Goal: Task Accomplishment & Management: Manage account settings

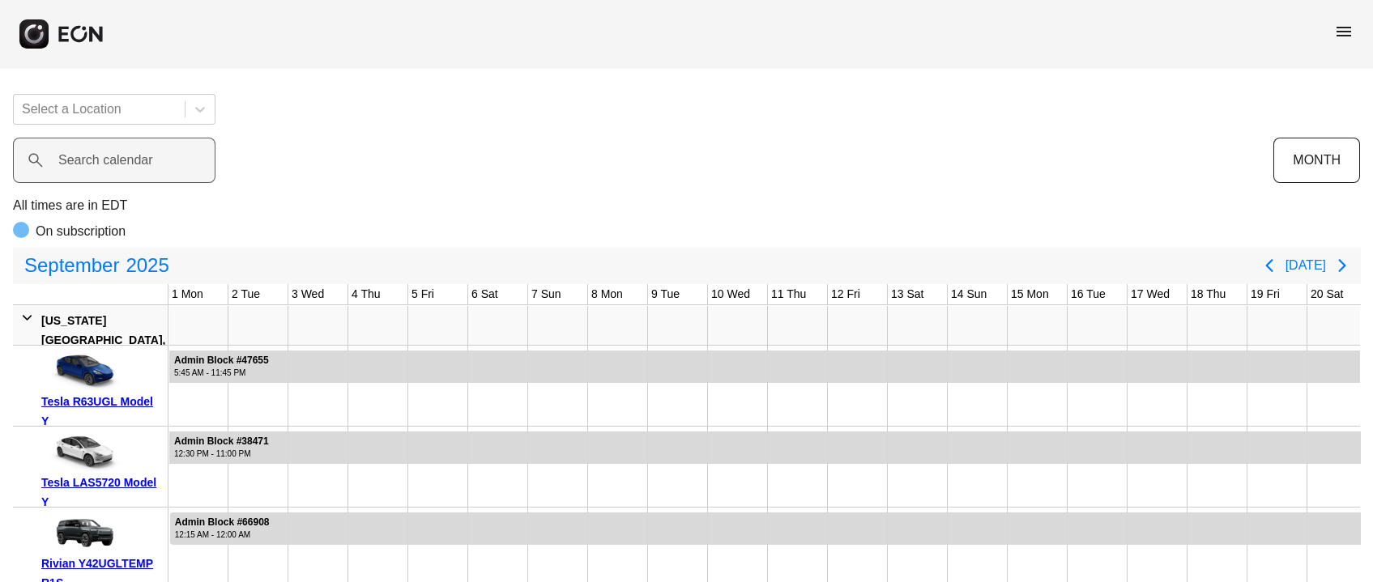
scroll to position [0, 450]
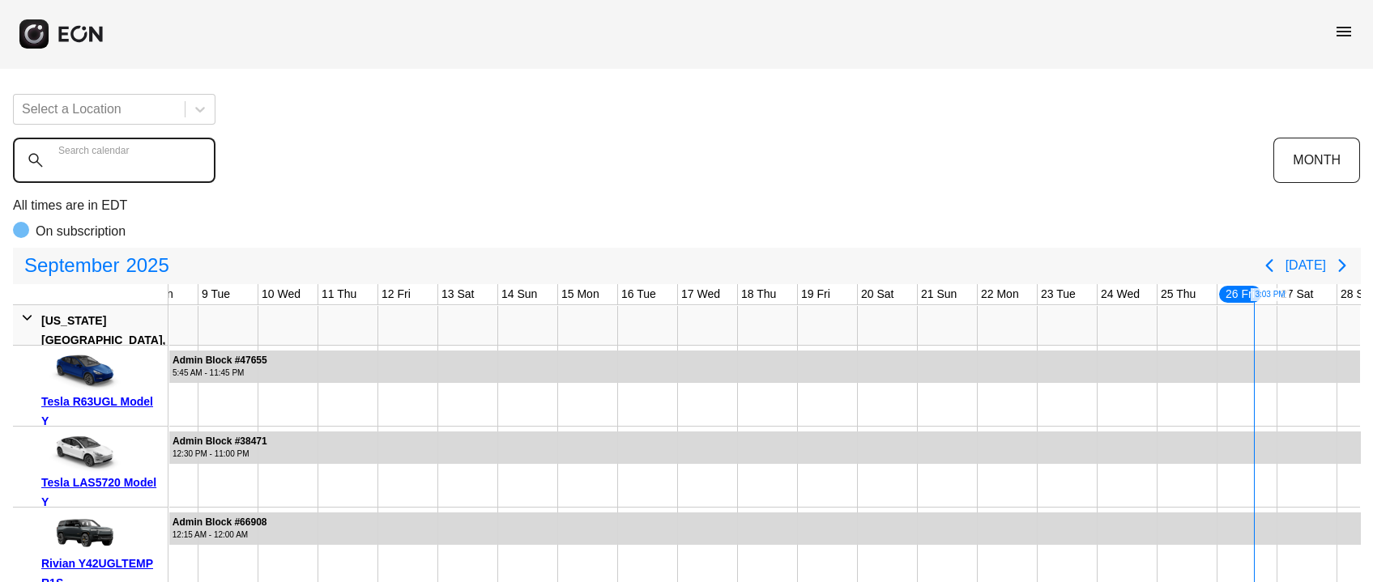
click at [109, 177] on calendar "Search calendar" at bounding box center [114, 160] width 202 height 45
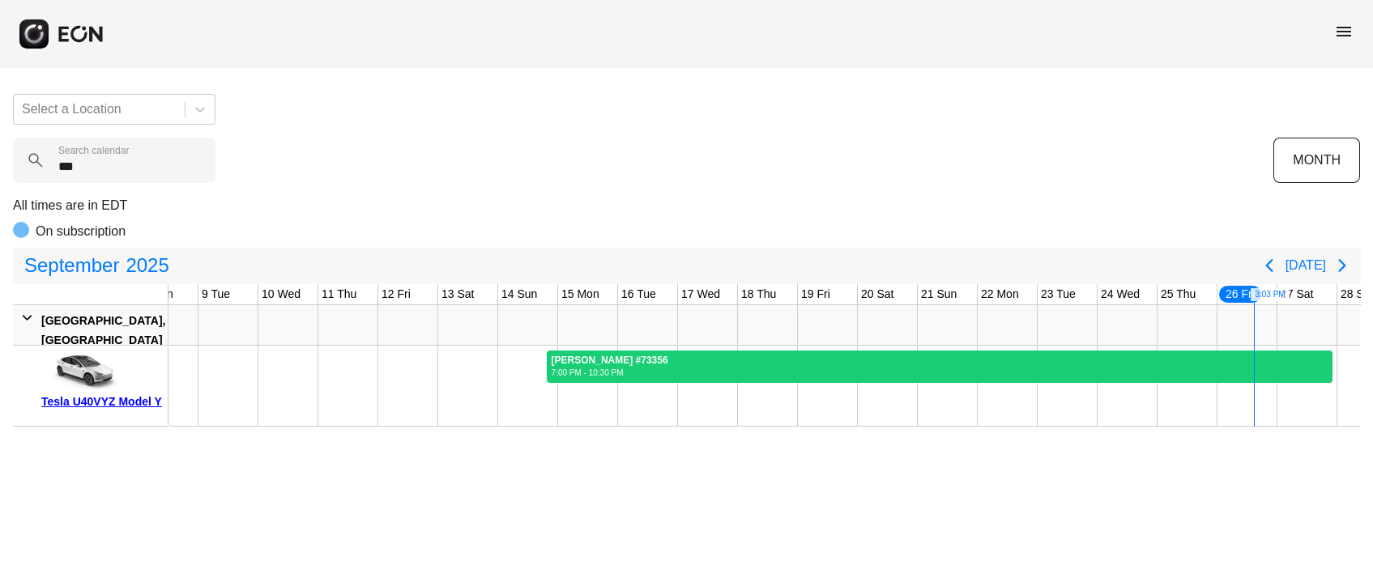
click at [577, 352] on div "Juan Shi #73356 7:00 PM - 10:30 PM" at bounding box center [610, 367] width 125 height 32
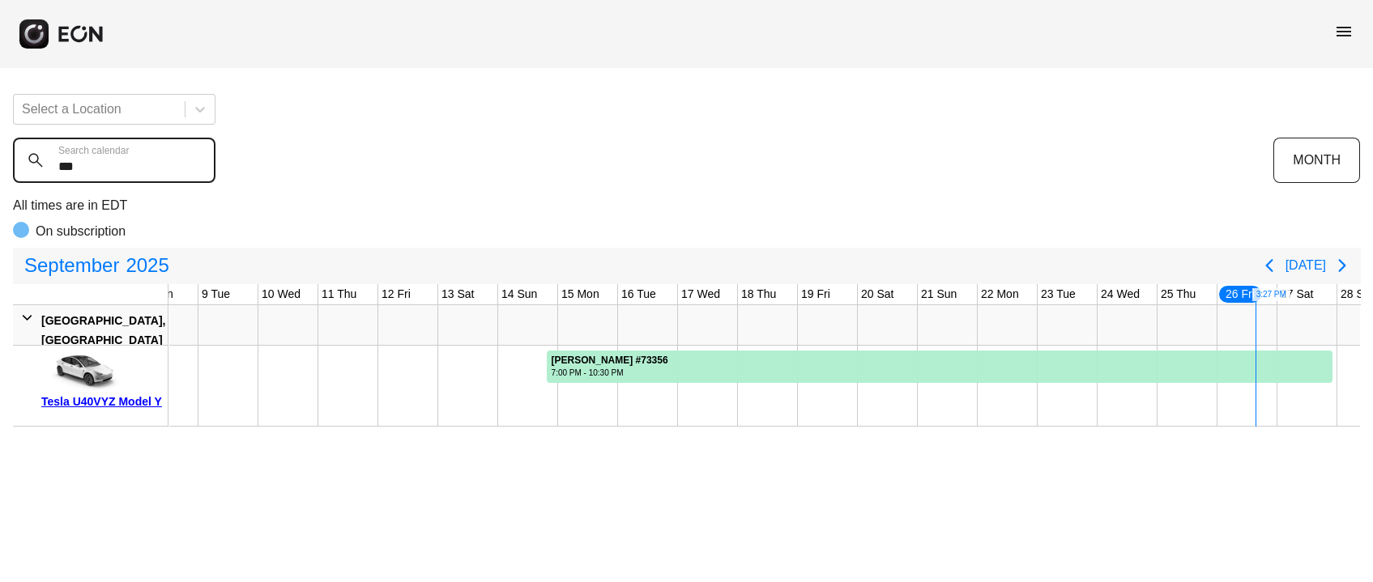
click at [85, 159] on calendar "***" at bounding box center [114, 160] width 202 height 45
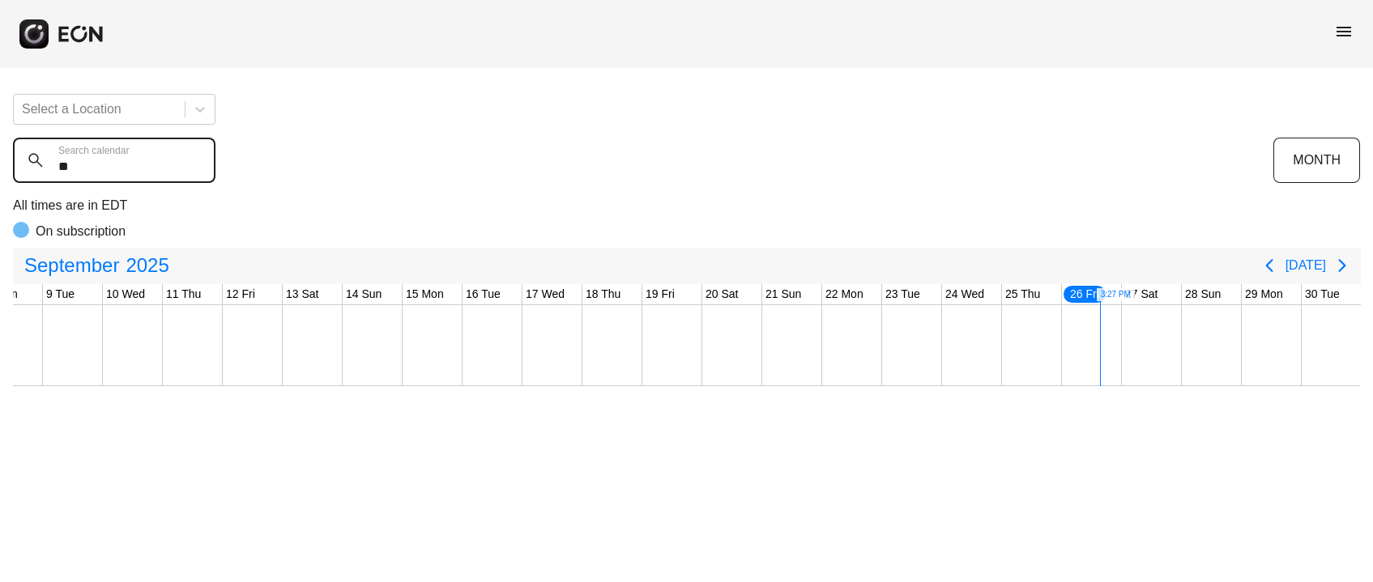
type calendar "*"
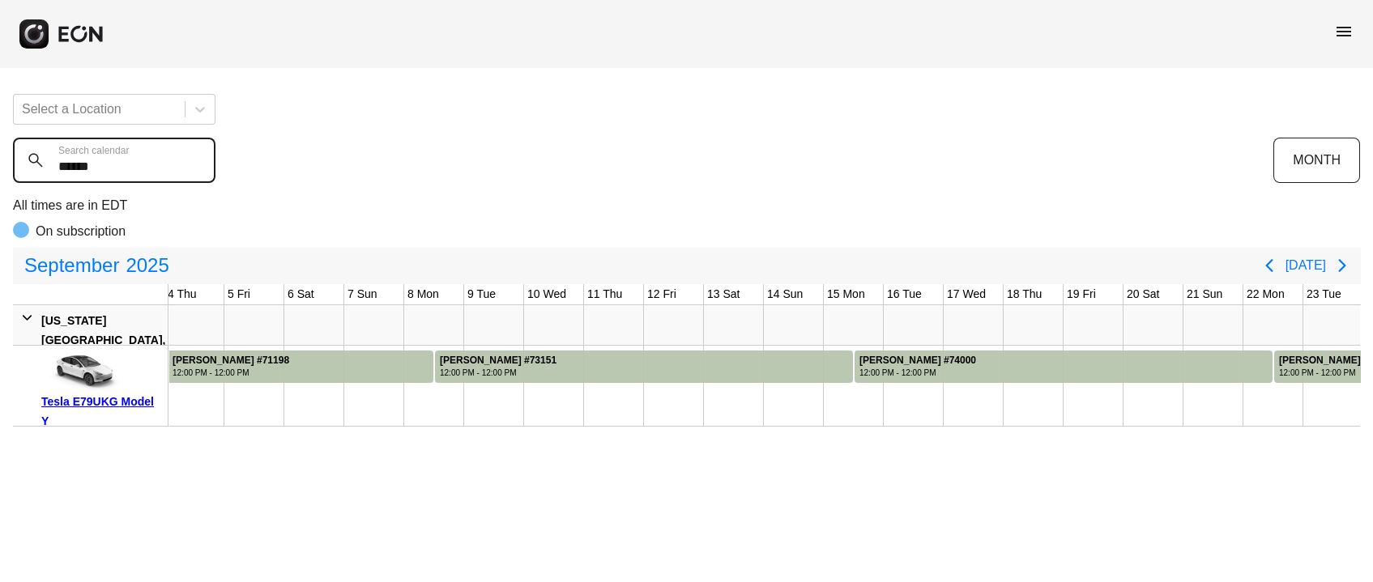
scroll to position [0, 606]
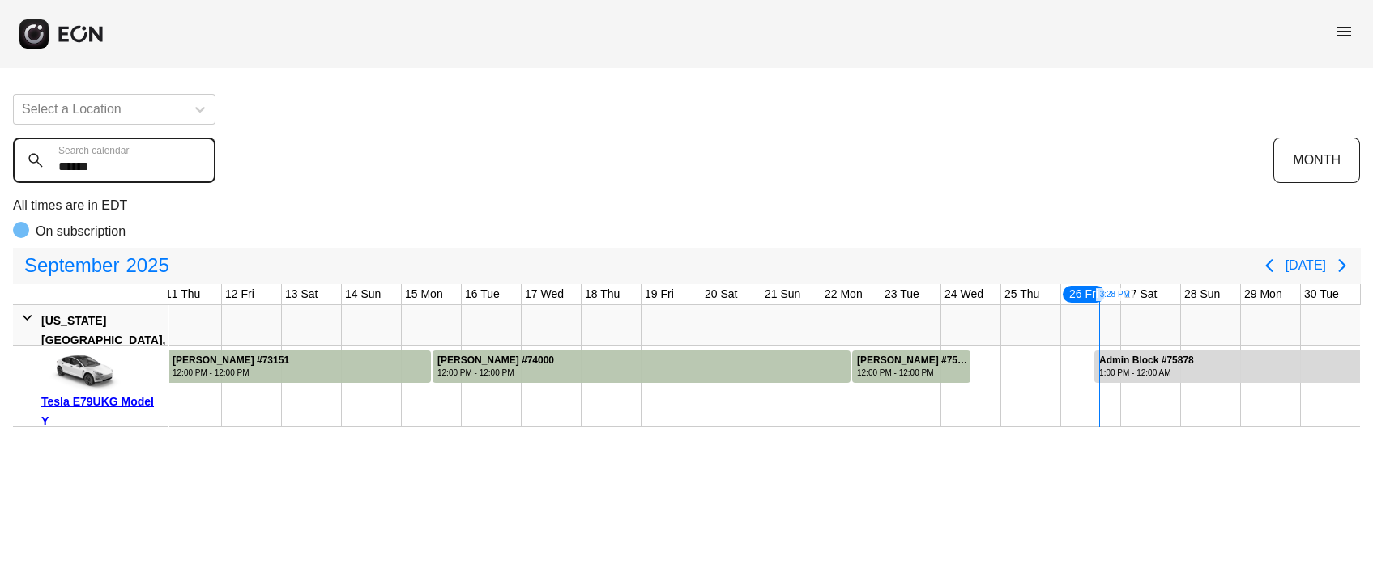
type calendar "******"
click at [309, 331] on div at bounding box center [312, 325] width 60 height 40
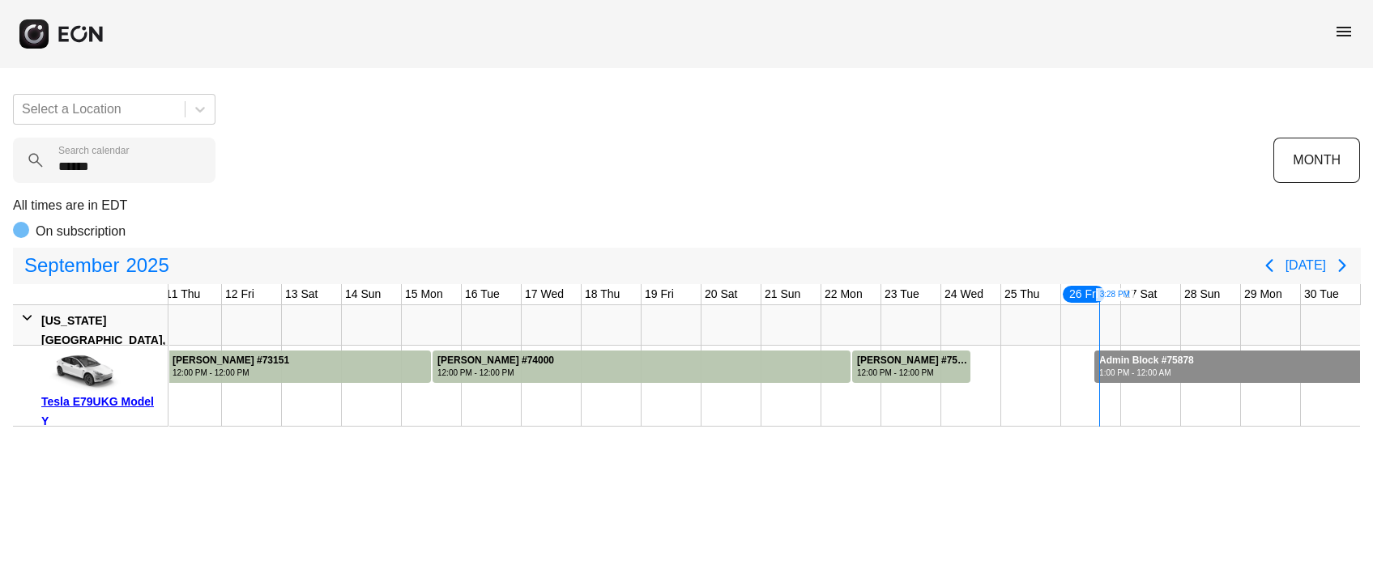
click at [1326, 380] on div at bounding box center [1227, 367] width 266 height 32
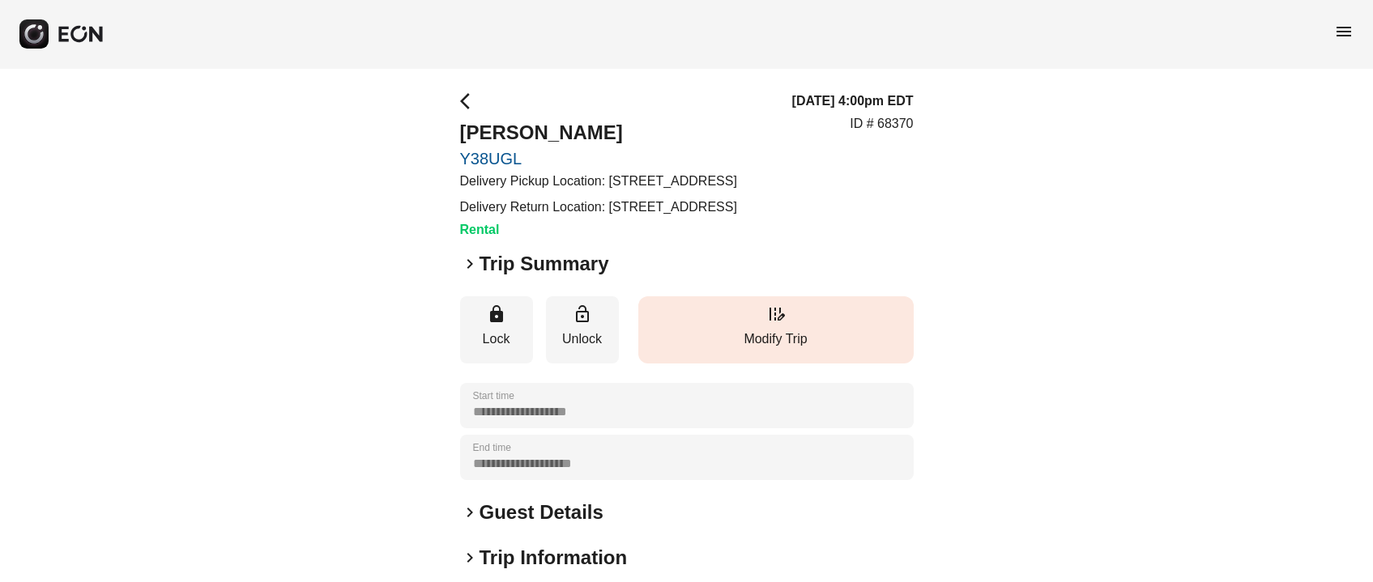
click at [816, 364] on button "edit_road Modify Trip" at bounding box center [775, 329] width 275 height 67
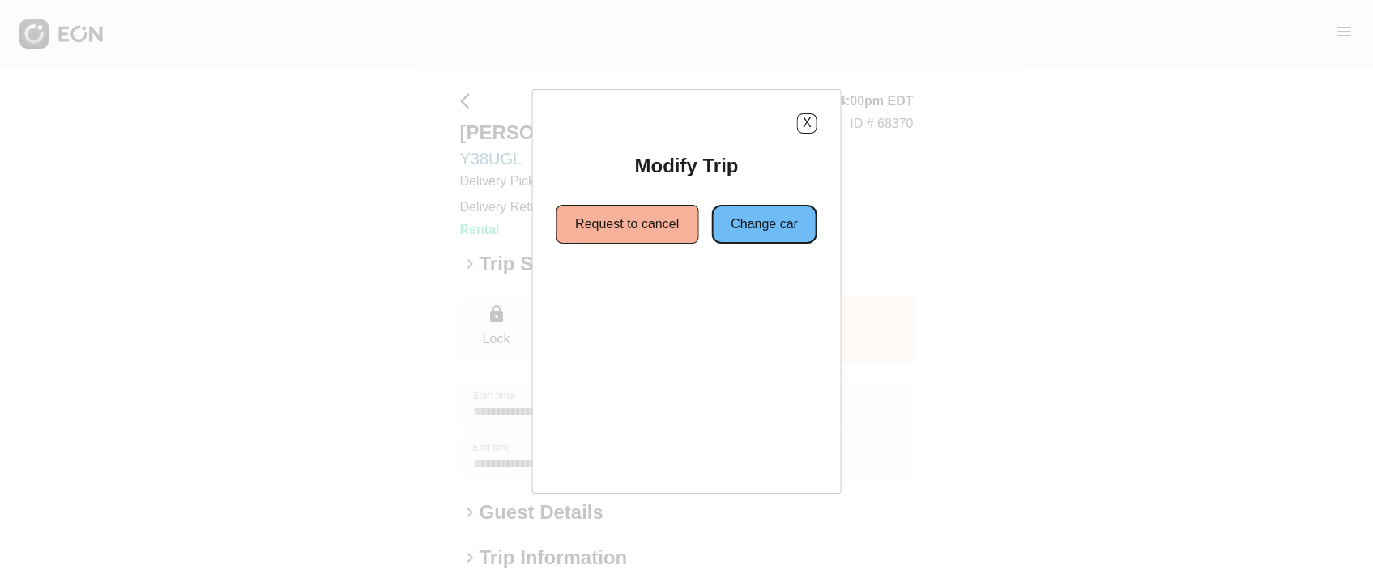
click at [765, 240] on button "Change car" at bounding box center [764, 224] width 106 height 39
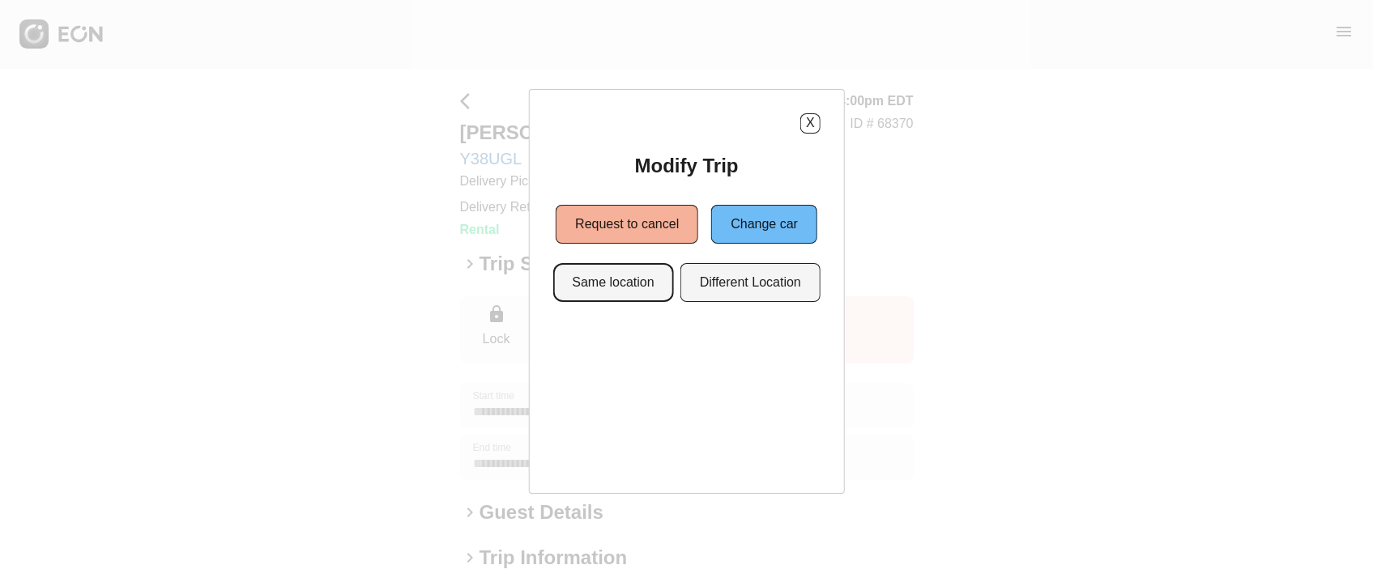
click at [634, 275] on button "Same location" at bounding box center [612, 282] width 121 height 39
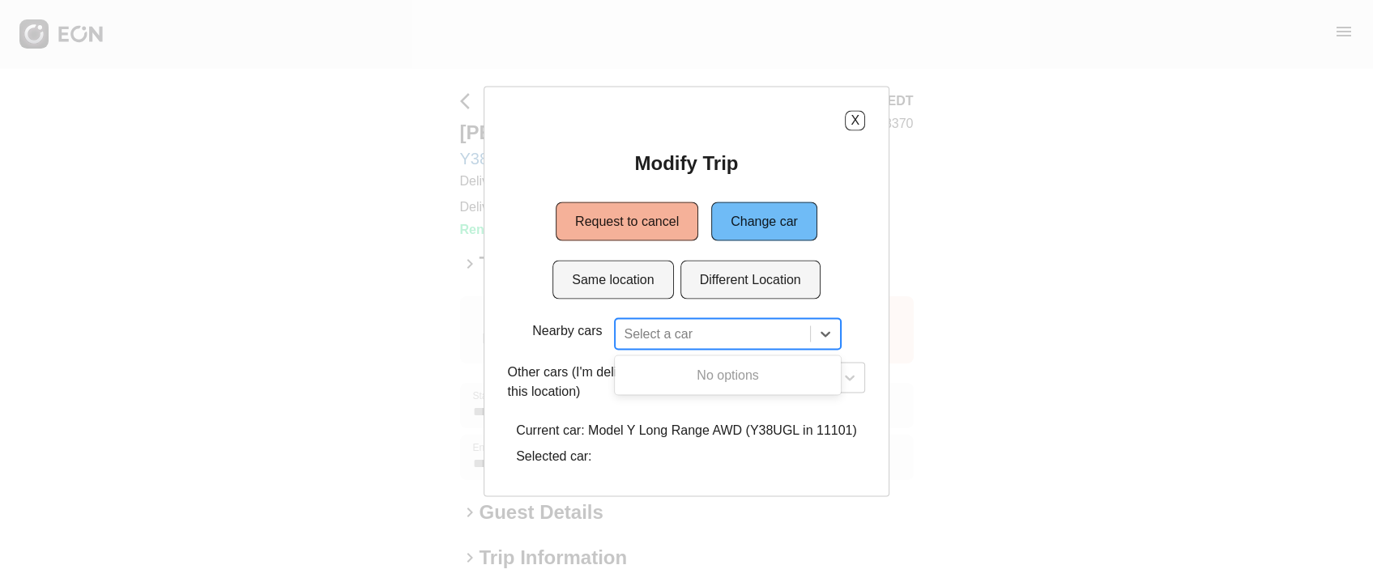
click at [667, 337] on div at bounding box center [712, 333] width 177 height 23
type input "***"
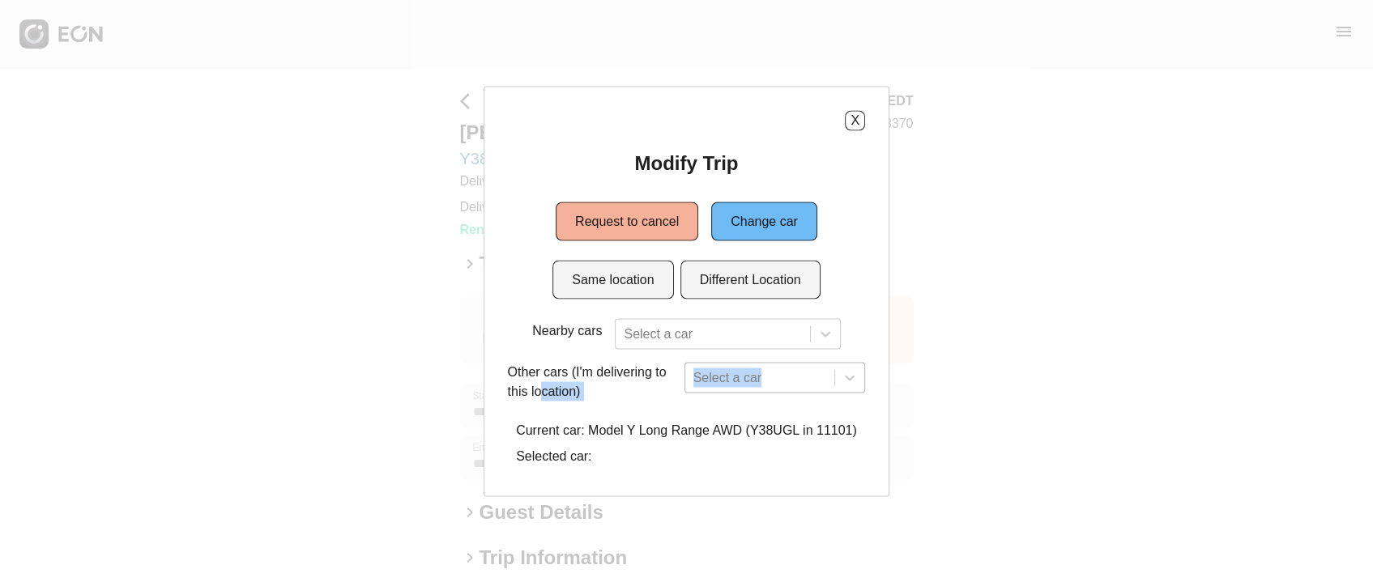
drag, startPoint x: 538, startPoint y: 394, endPoint x: 732, endPoint y: 381, distance: 194.9
click at [732, 381] on div "Other cars (I'm delivering to this location) Select a car" at bounding box center [687, 384] width 358 height 45
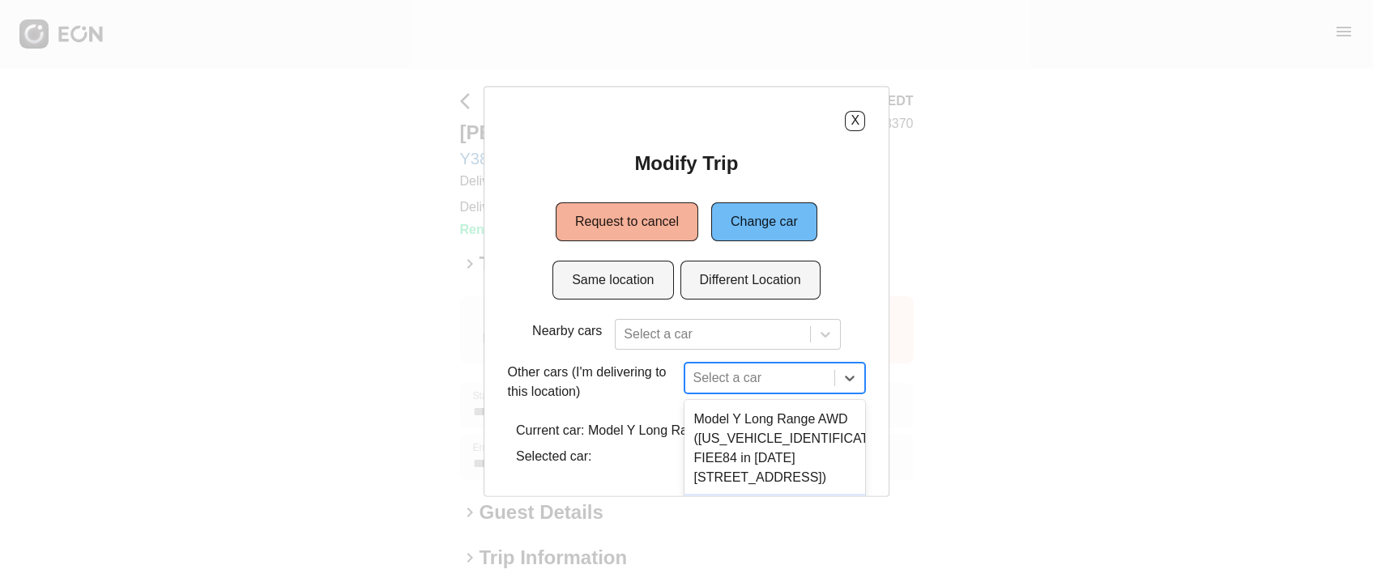
scroll to position [146, 0]
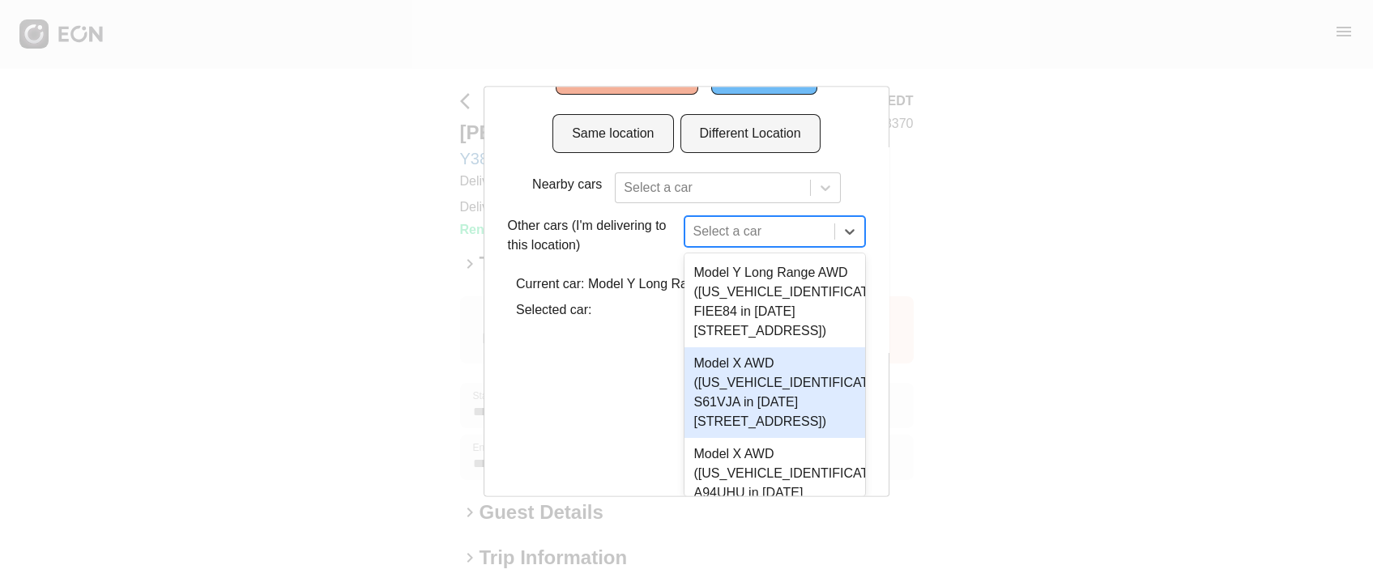
click at [732, 247] on div "3 results available. Use Up and Down to choose options, press Enter to select t…" at bounding box center [774, 231] width 181 height 31
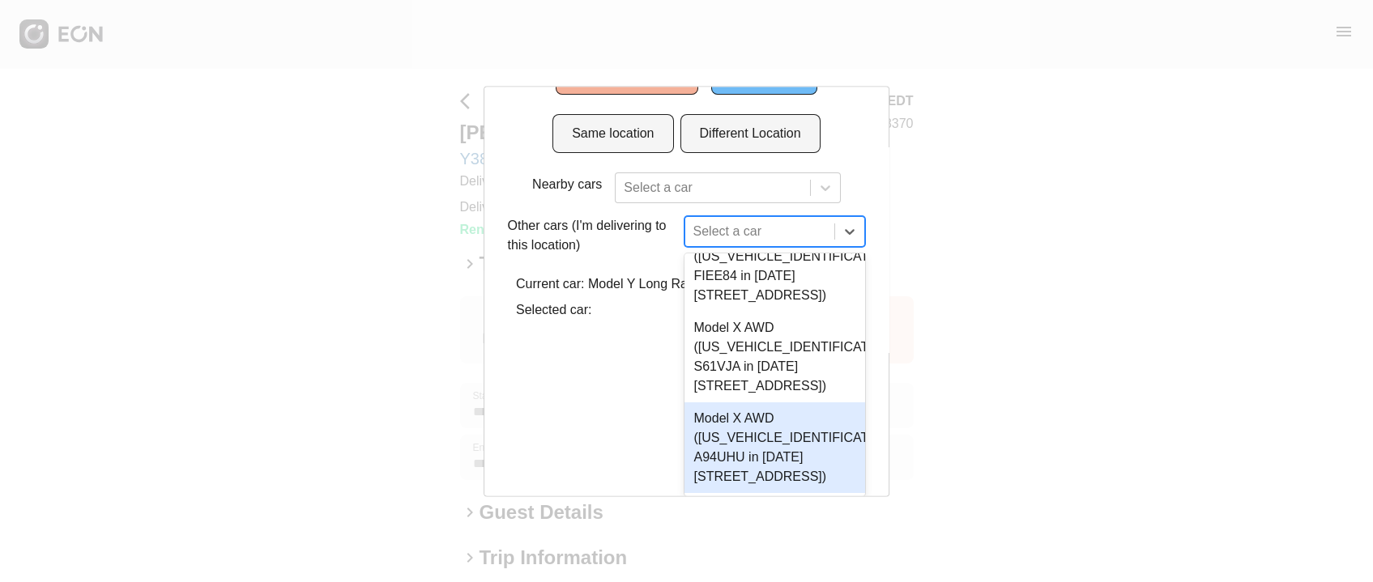
scroll to position [0, 0]
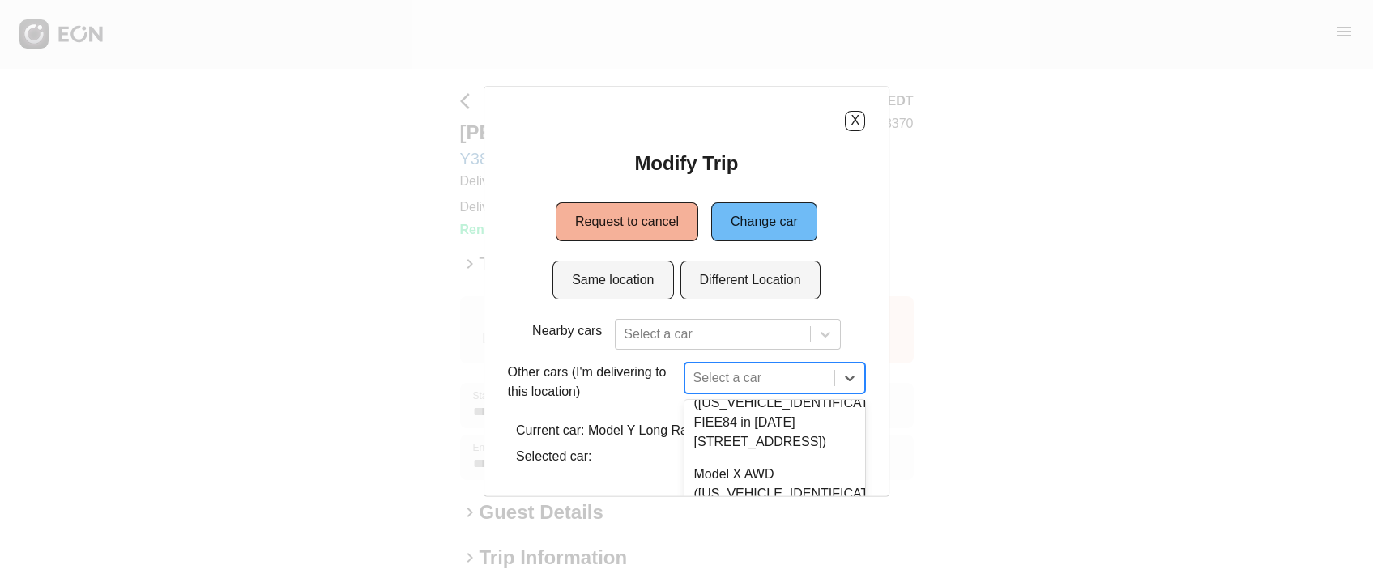
click at [596, 416] on div "X Modify Trip Request to cancel Change car Same location Different Location Nea…" at bounding box center [687, 291] width 407 height 411
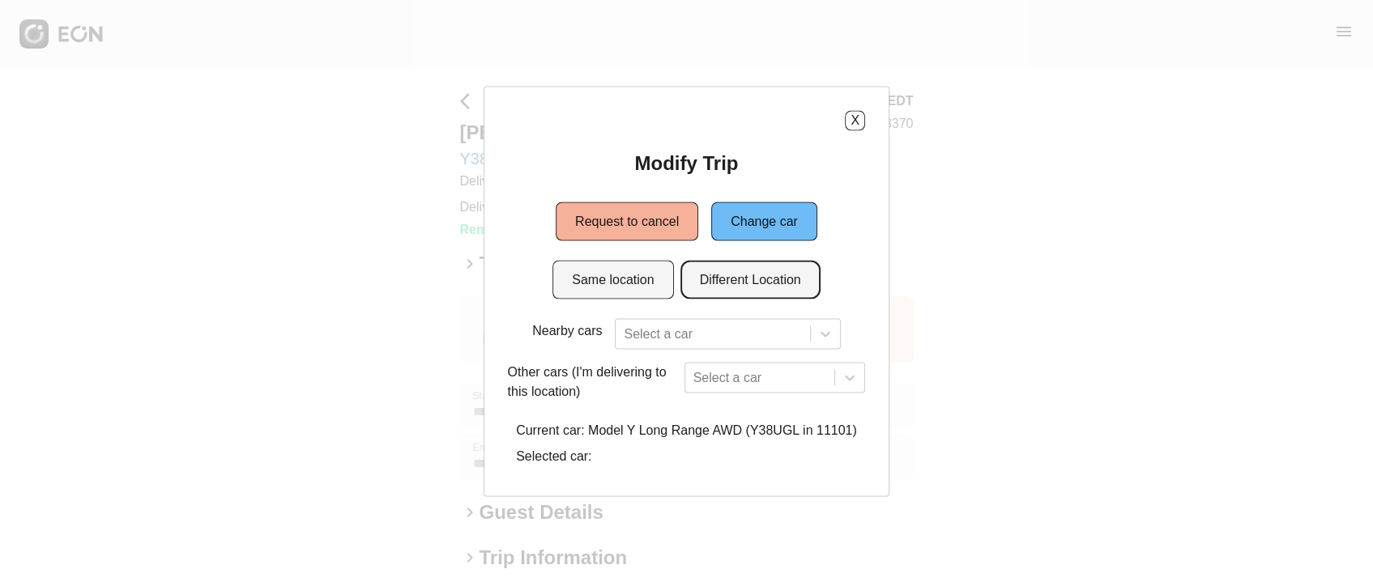
click at [761, 279] on button "Different Location" at bounding box center [750, 279] width 140 height 39
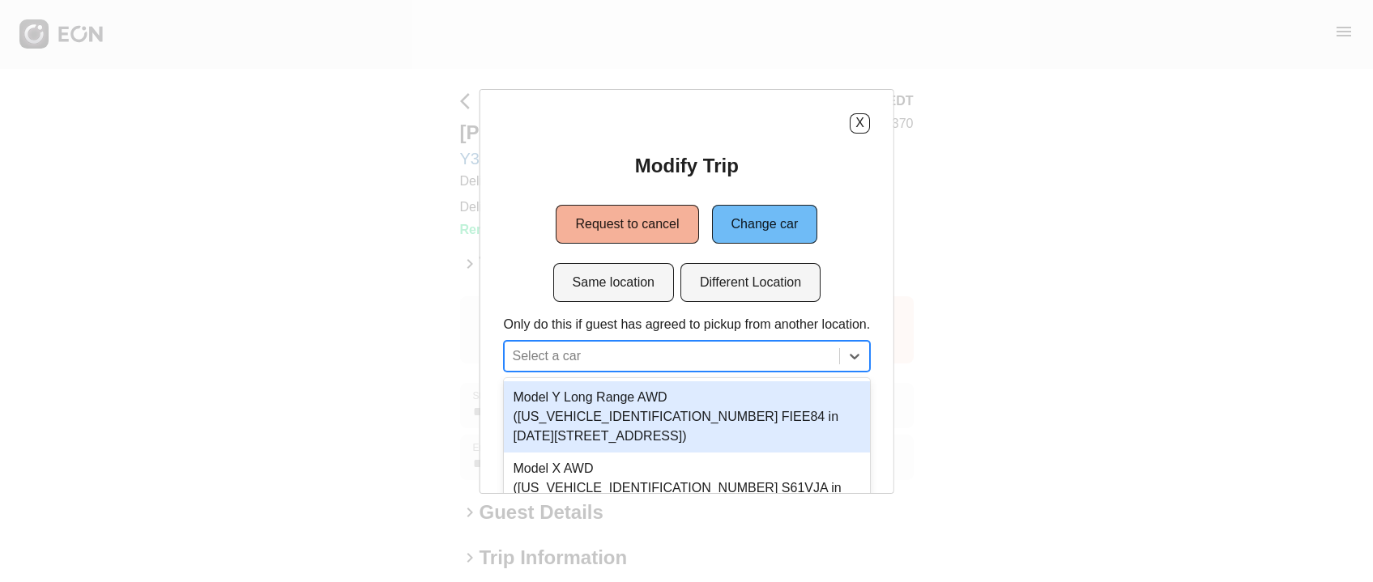
scroll to position [46, 0]
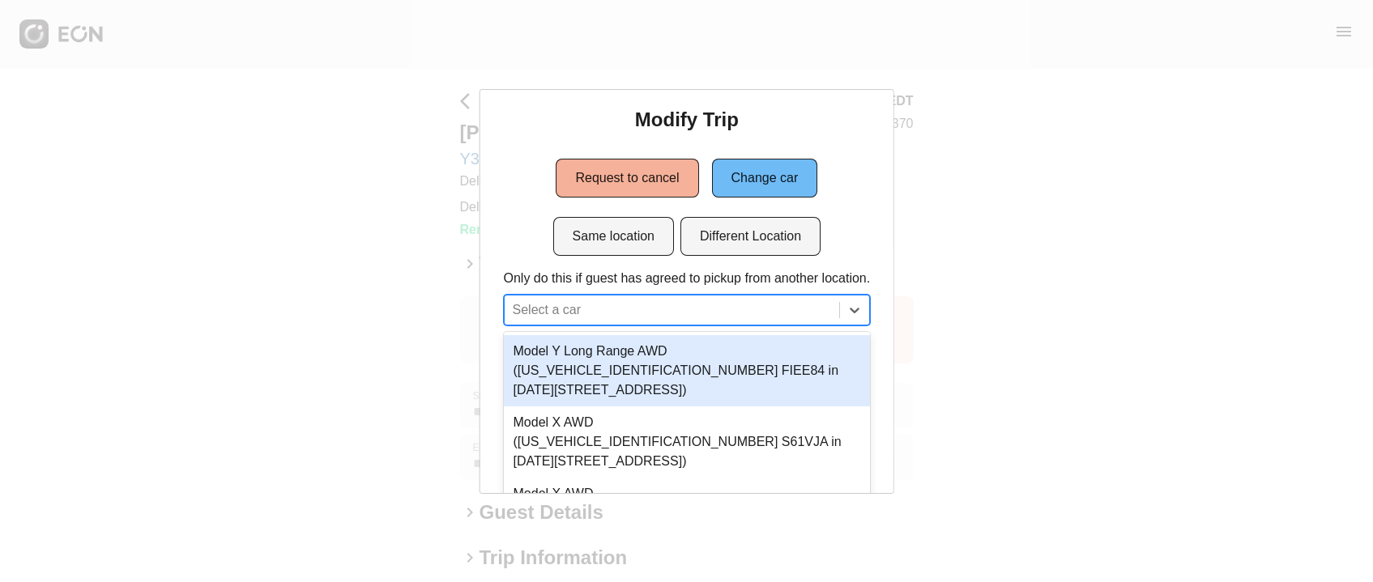
click at [662, 326] on div "3 results available. Use Up and Down to choose options, press Enter to select t…" at bounding box center [686, 310] width 367 height 31
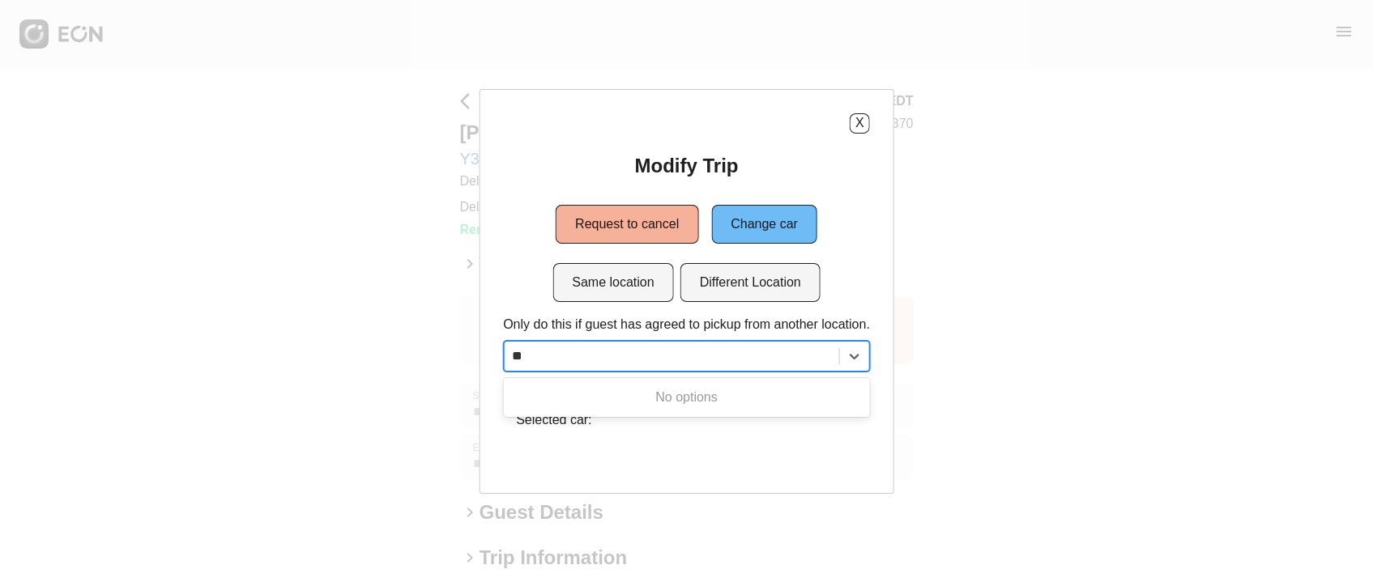
type input "*"
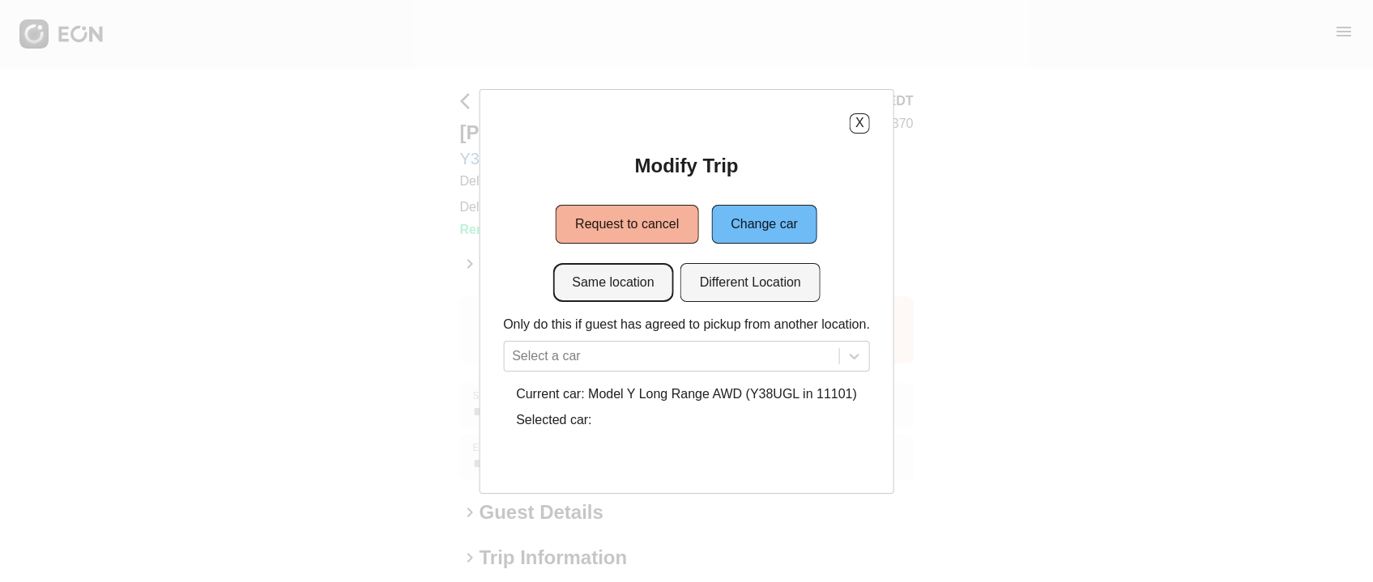
click at [645, 272] on button "Same location" at bounding box center [612, 282] width 121 height 39
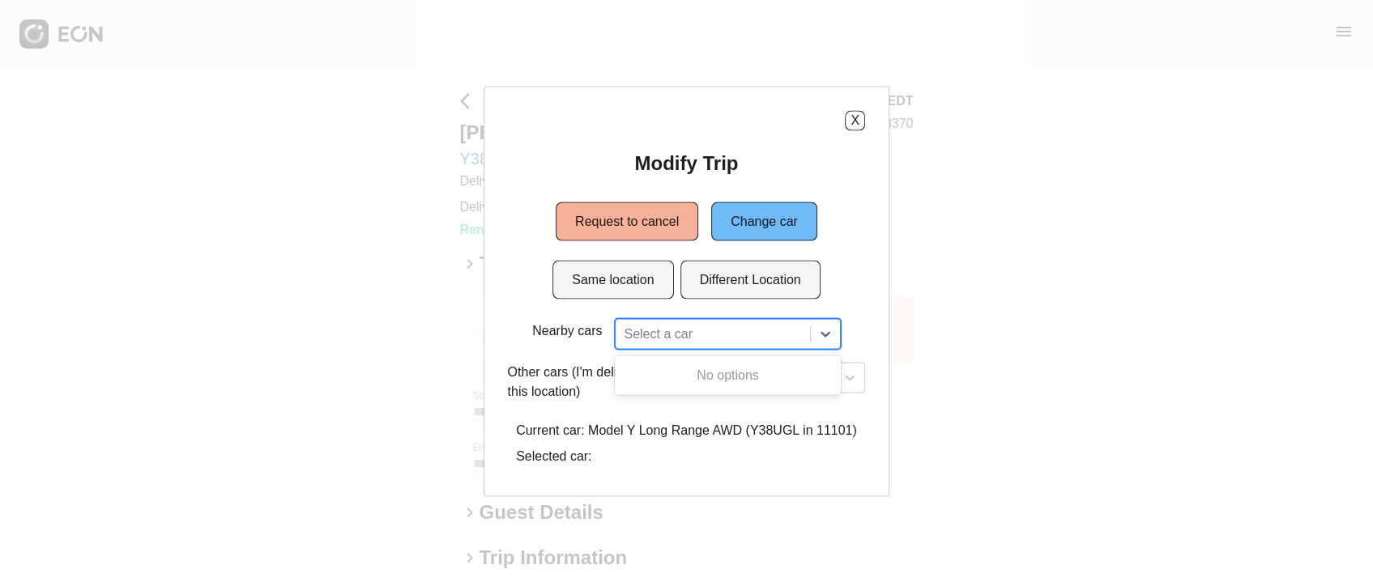
click at [662, 346] on div "Select a car" at bounding box center [713, 333] width 194 height 29
type input "*"
click at [697, 313] on div "Modify Trip Request to cancel Change car Same location Different Location Nearb…" at bounding box center [687, 311] width 358 height 322
click at [673, 342] on div at bounding box center [712, 333] width 177 height 23
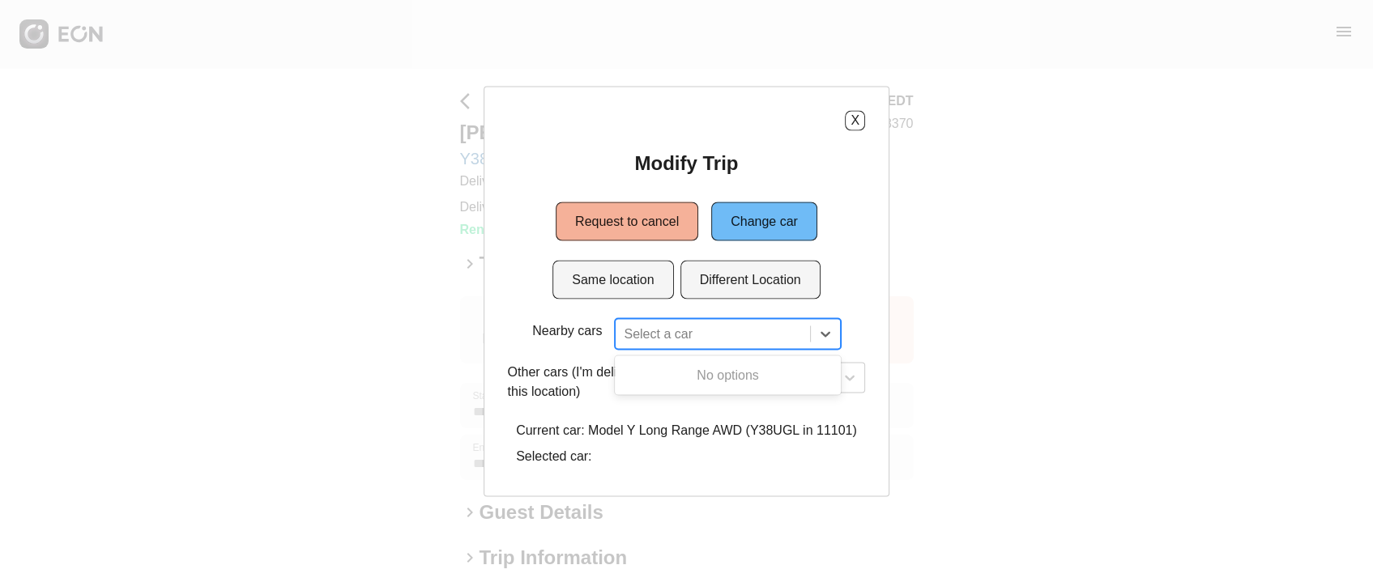
type input "*"
click at [688, 403] on div "Select a car" at bounding box center [774, 384] width 181 height 45
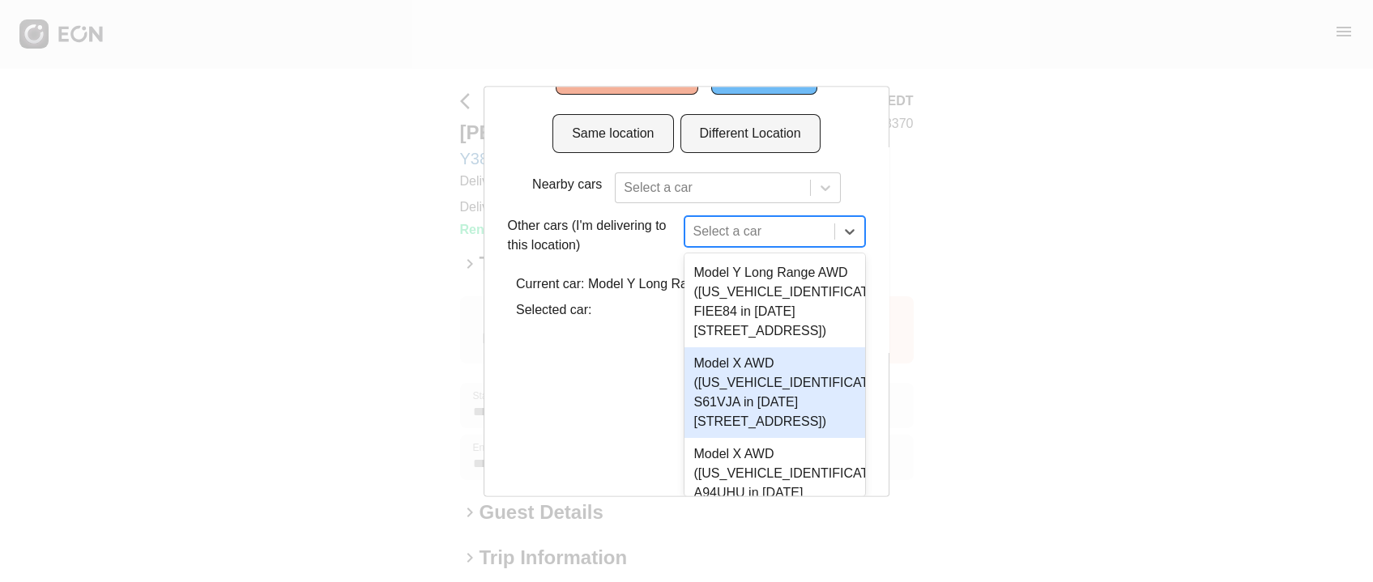
click at [733, 247] on div "3 results available. Use Up and Down to choose options, press Enter to select t…" at bounding box center [774, 231] width 181 height 31
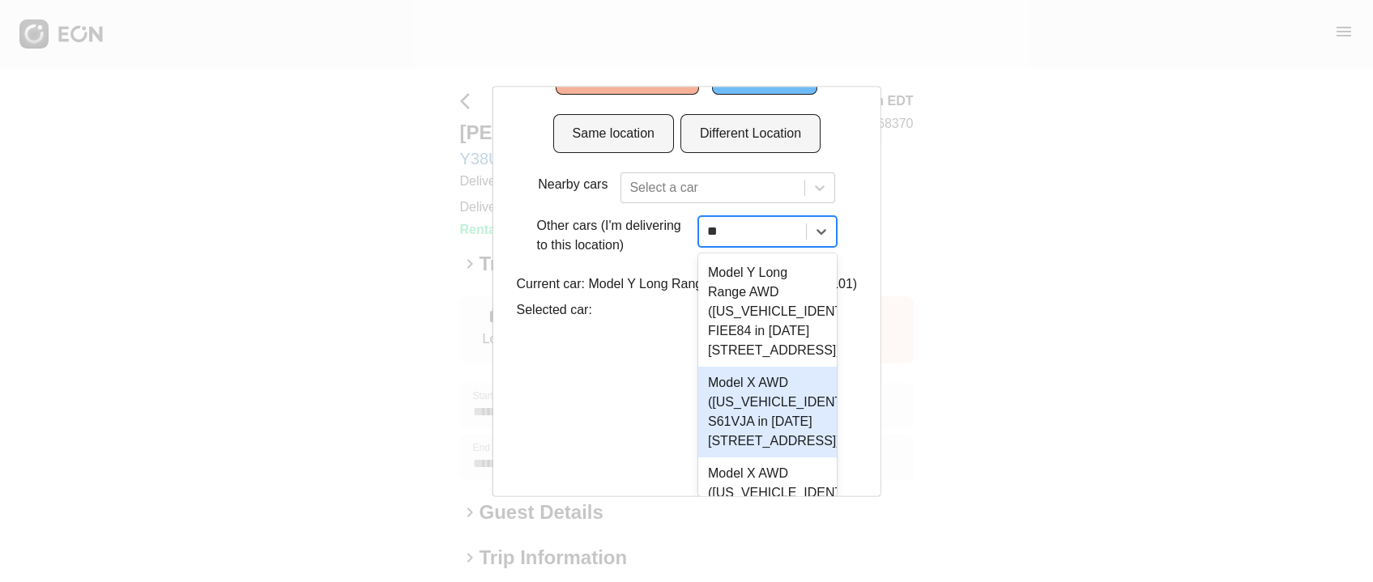
scroll to position [0, 0]
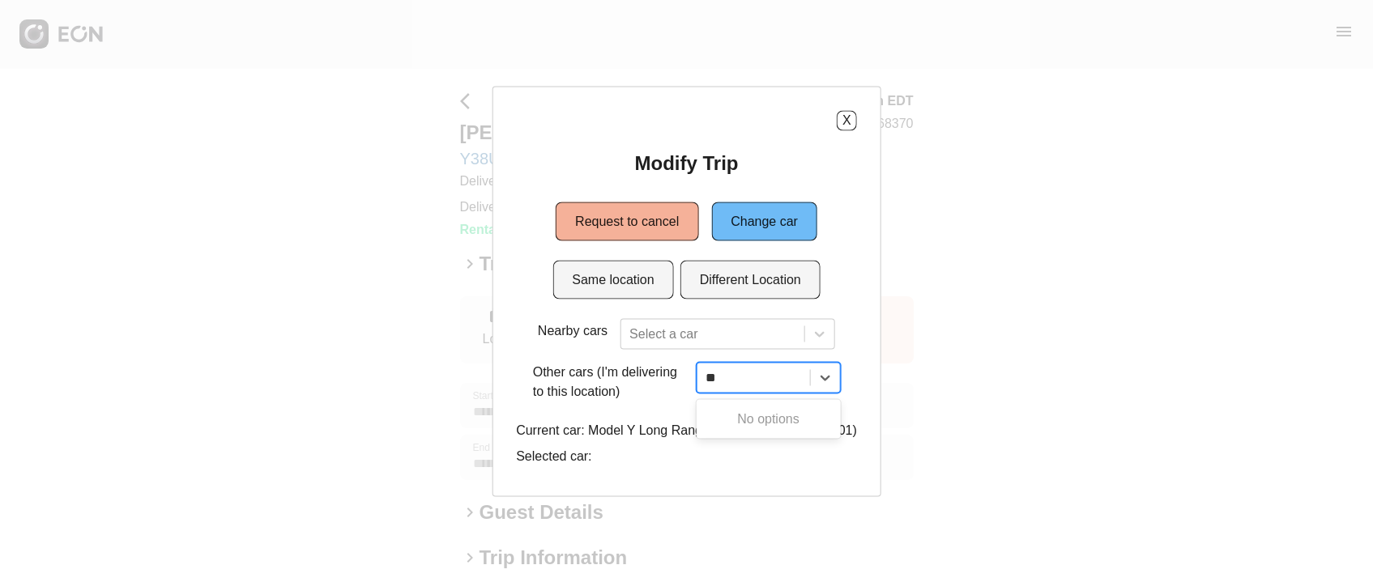
type input "**"
click at [710, 373] on div "option , selected. Select is focused ,type to refine list, press Down to open t…" at bounding box center [774, 377] width 181 height 31
type input "**"
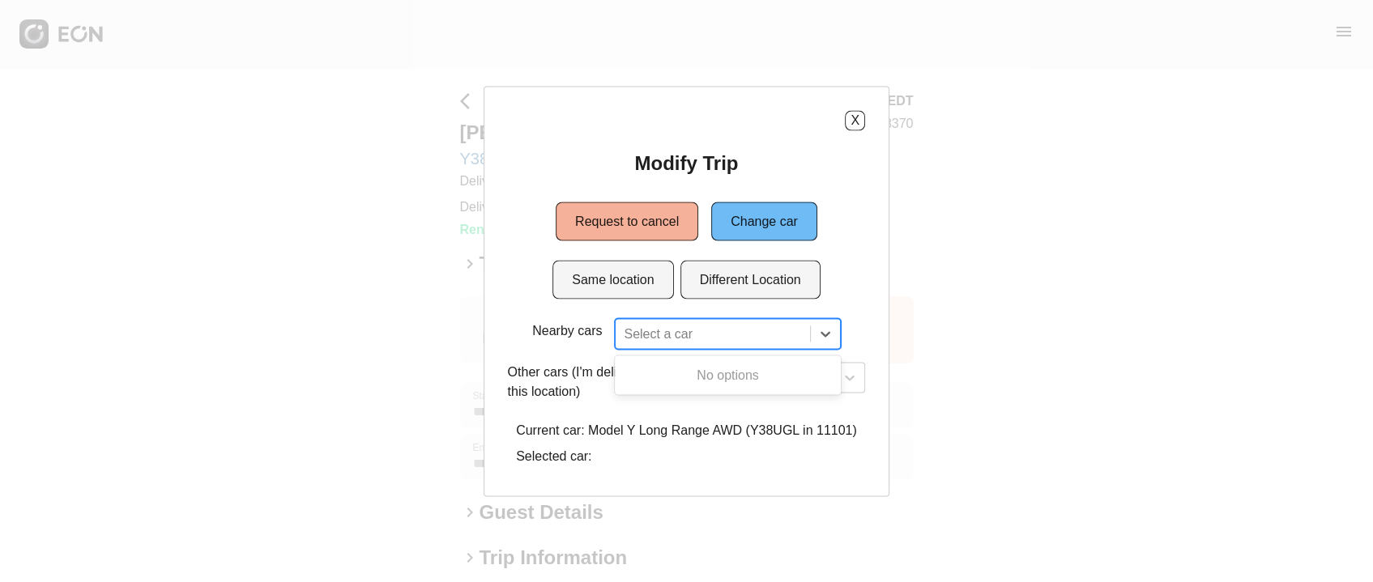
click at [710, 343] on div at bounding box center [712, 333] width 177 height 23
type input "*"
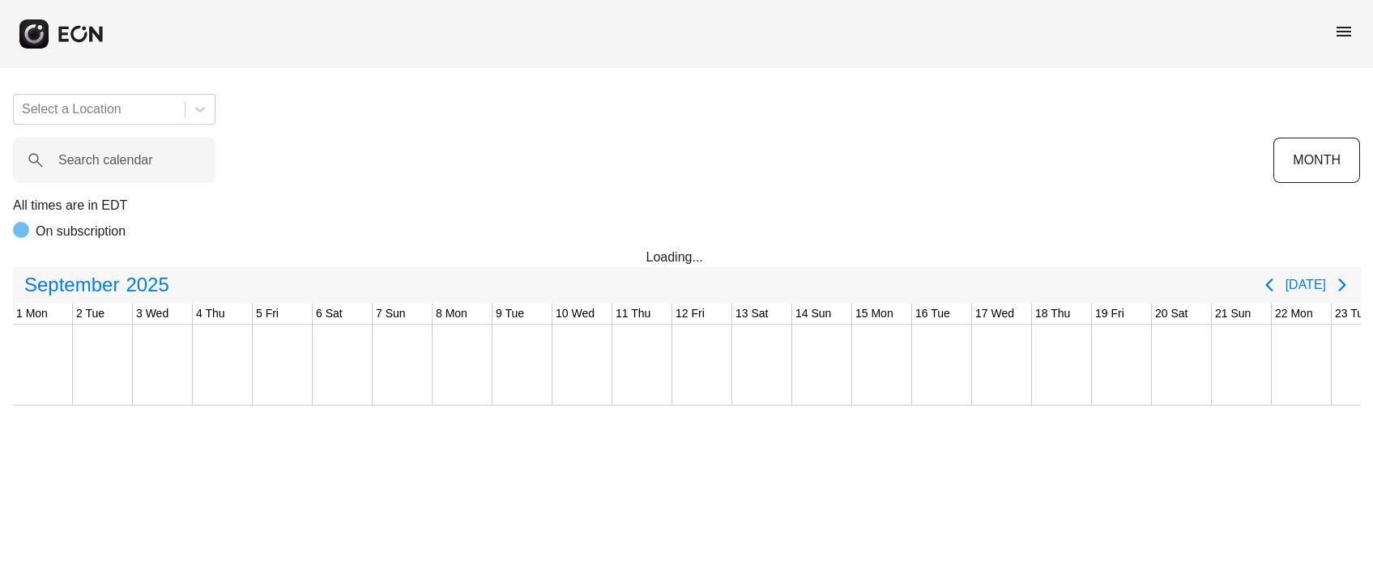
scroll to position [0, 450]
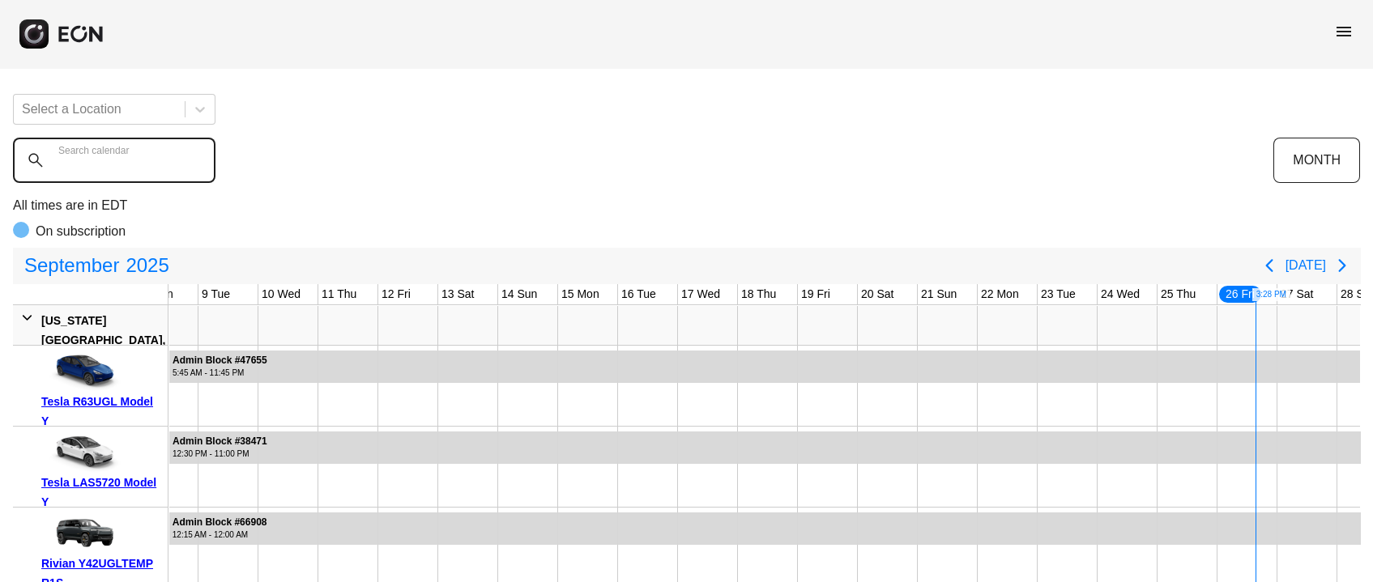
click at [120, 173] on calendar "Search calendar" at bounding box center [114, 160] width 202 height 45
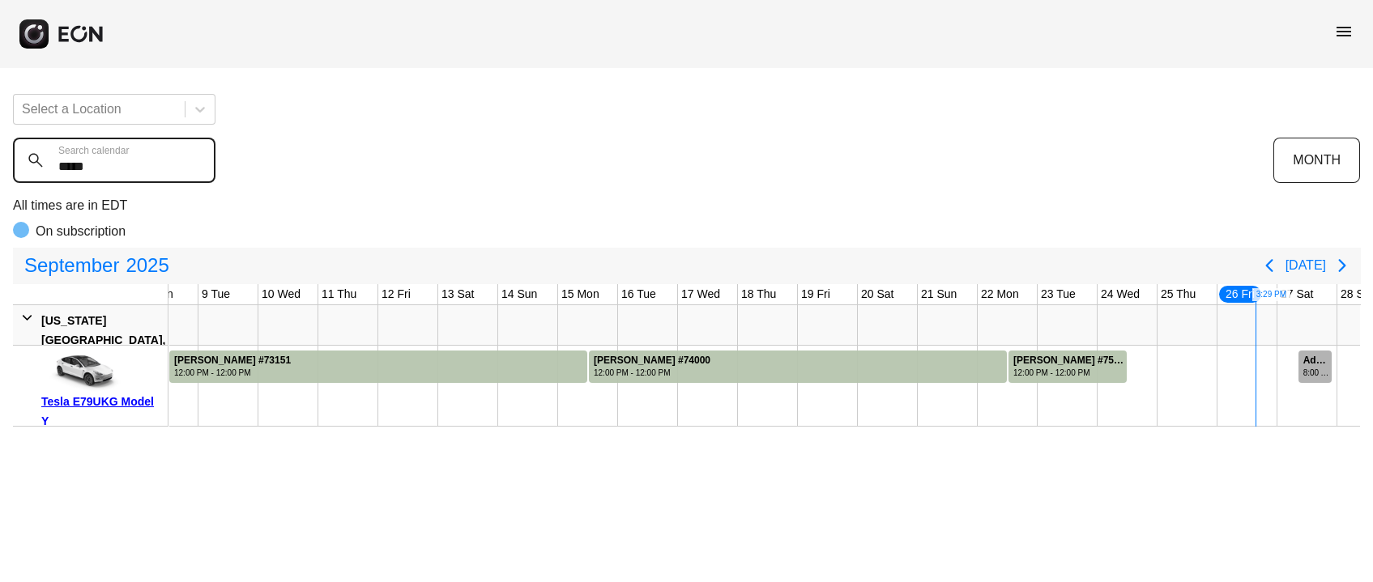
type calendar "*****"
click at [1306, 360] on div "Admin Block #75911" at bounding box center [1316, 361] width 27 height 12
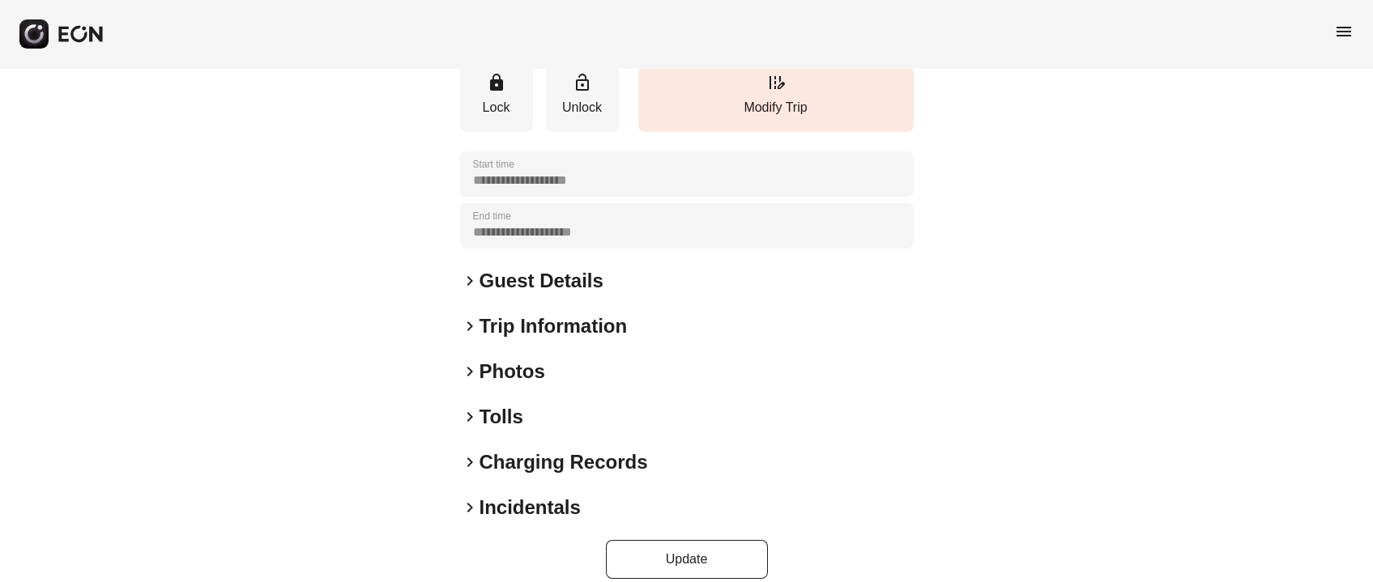
scroll to position [278, 0]
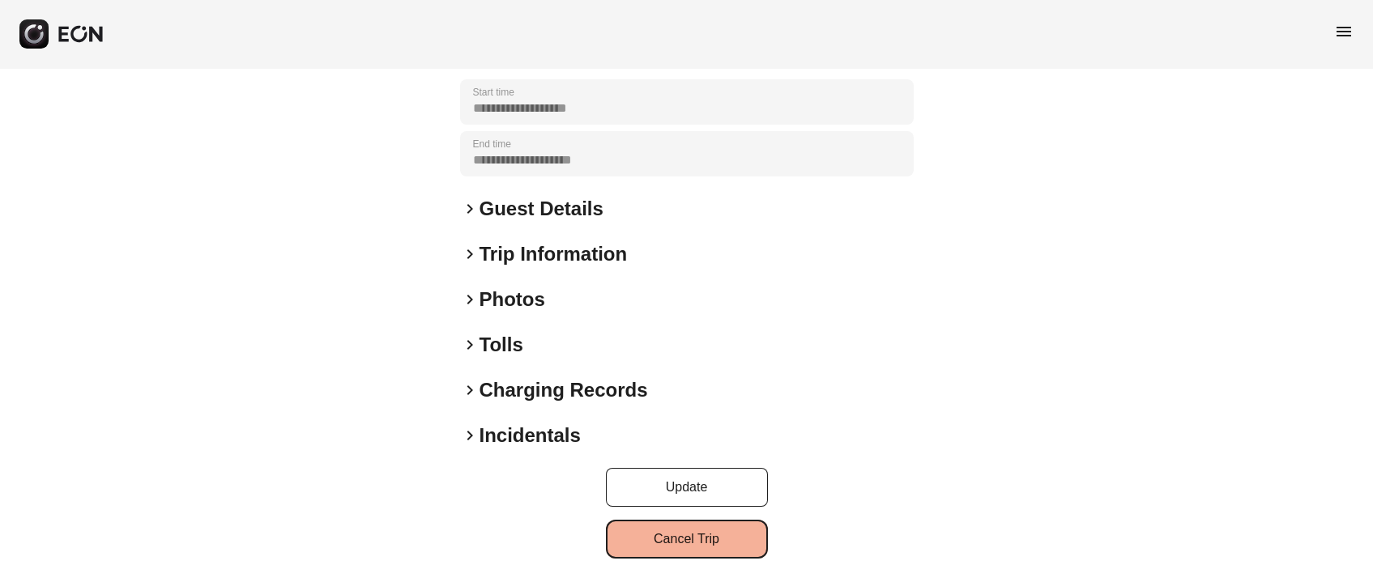
click at [667, 533] on button "Cancel Trip" at bounding box center [687, 539] width 162 height 39
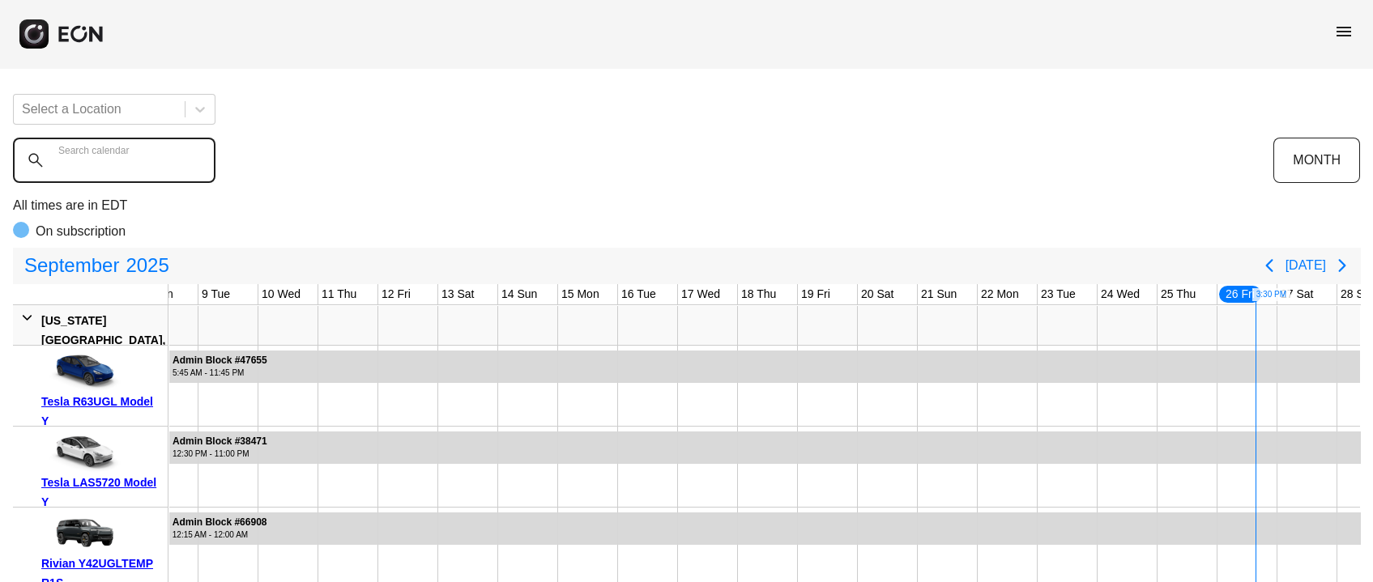
click at [151, 177] on calendar "Search calendar" at bounding box center [114, 160] width 202 height 45
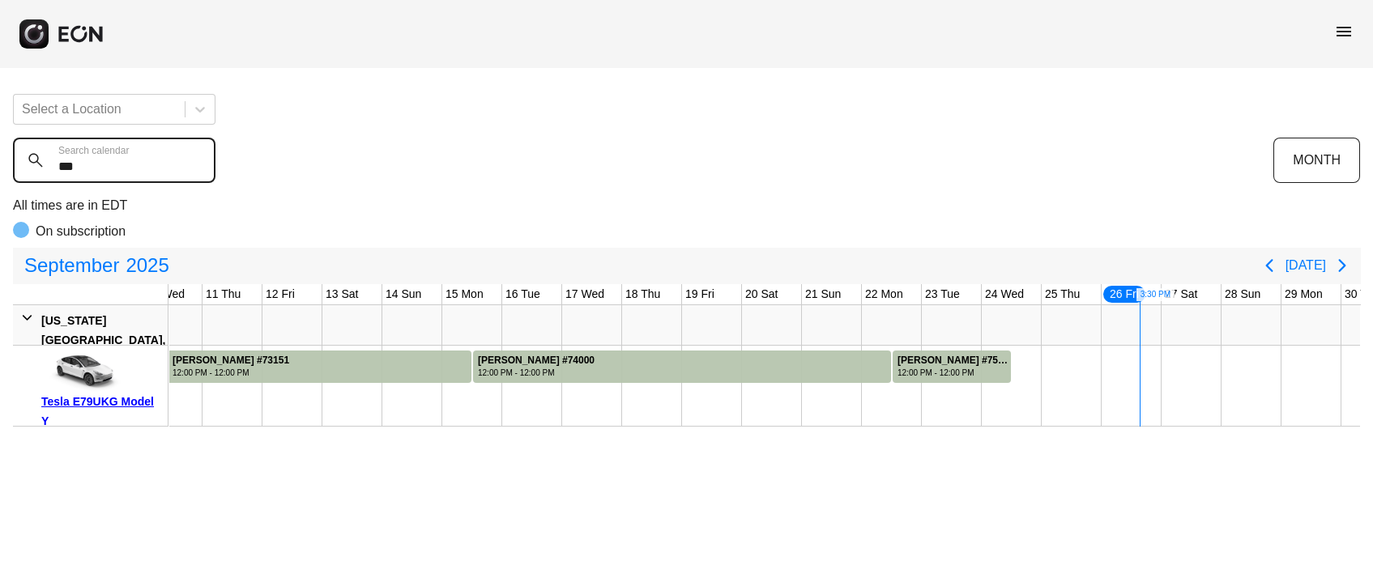
scroll to position [0, 606]
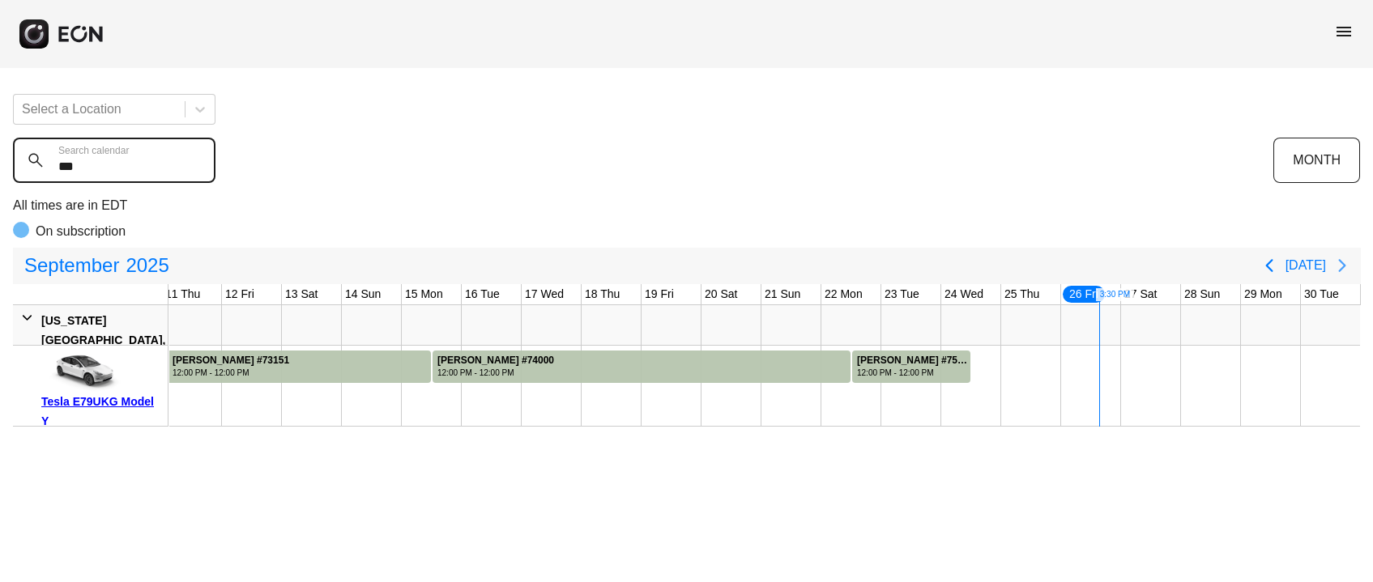
type calendar "***"
click at [1331, 266] on button "Next page" at bounding box center [1342, 265] width 32 height 32
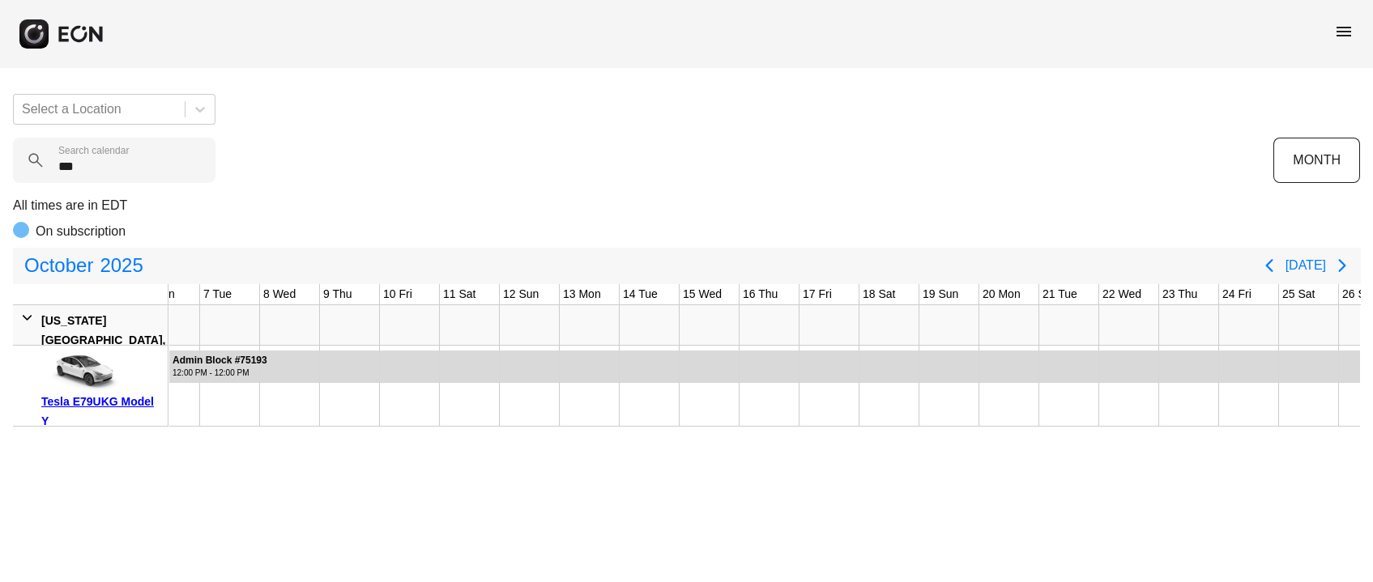
scroll to position [0, 0]
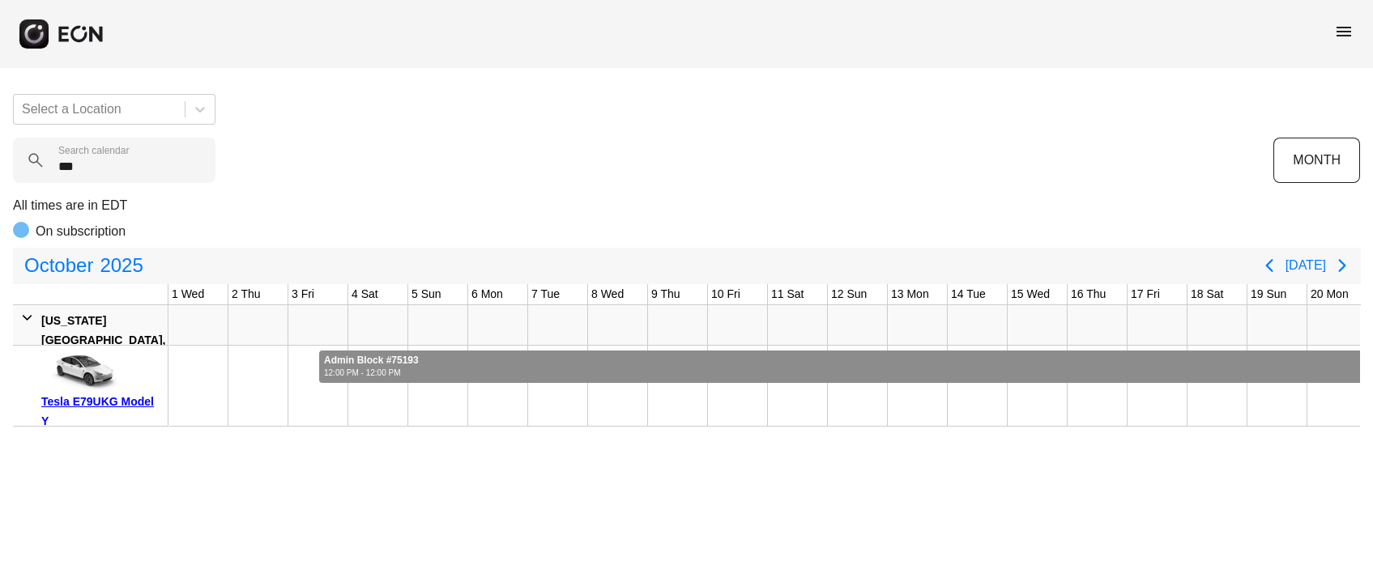
click at [799, 352] on div at bounding box center [1172, 367] width 1707 height 32
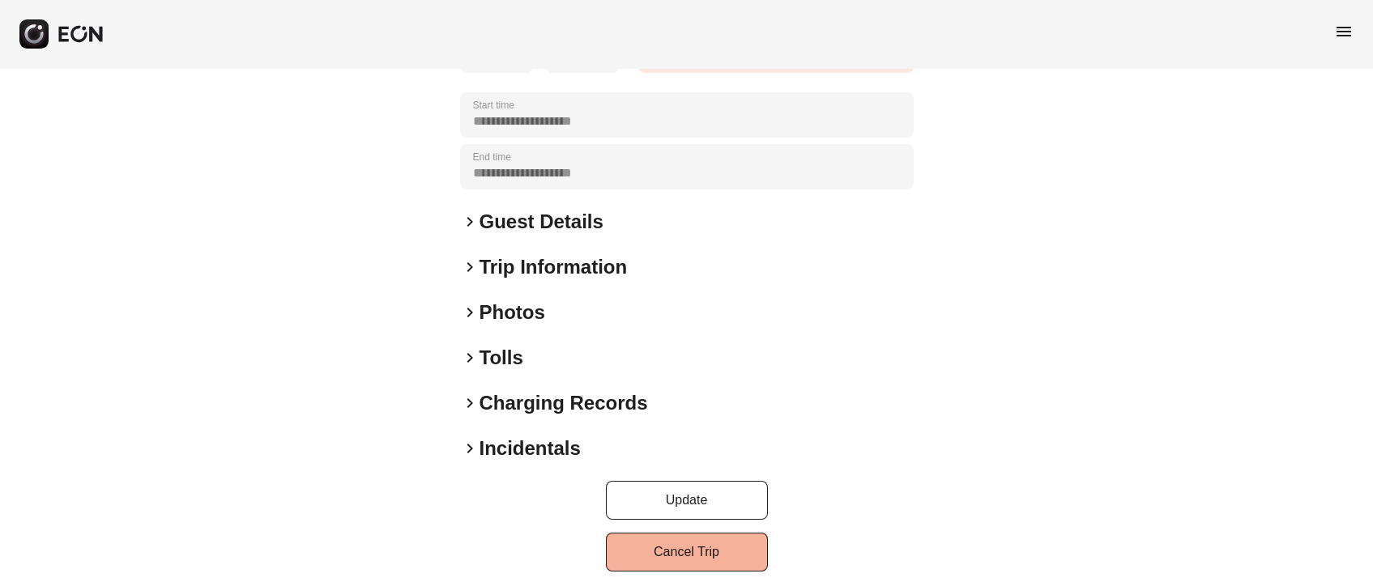
scroll to position [278, 0]
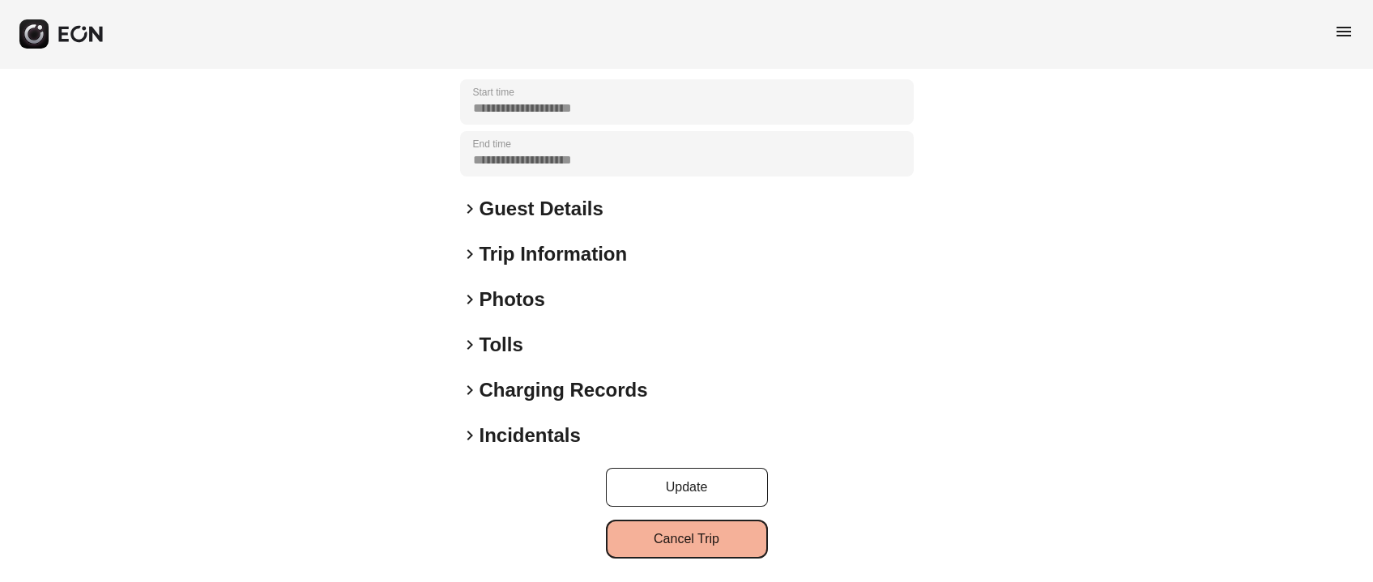
click at [693, 537] on button "Cancel Trip" at bounding box center [687, 539] width 162 height 39
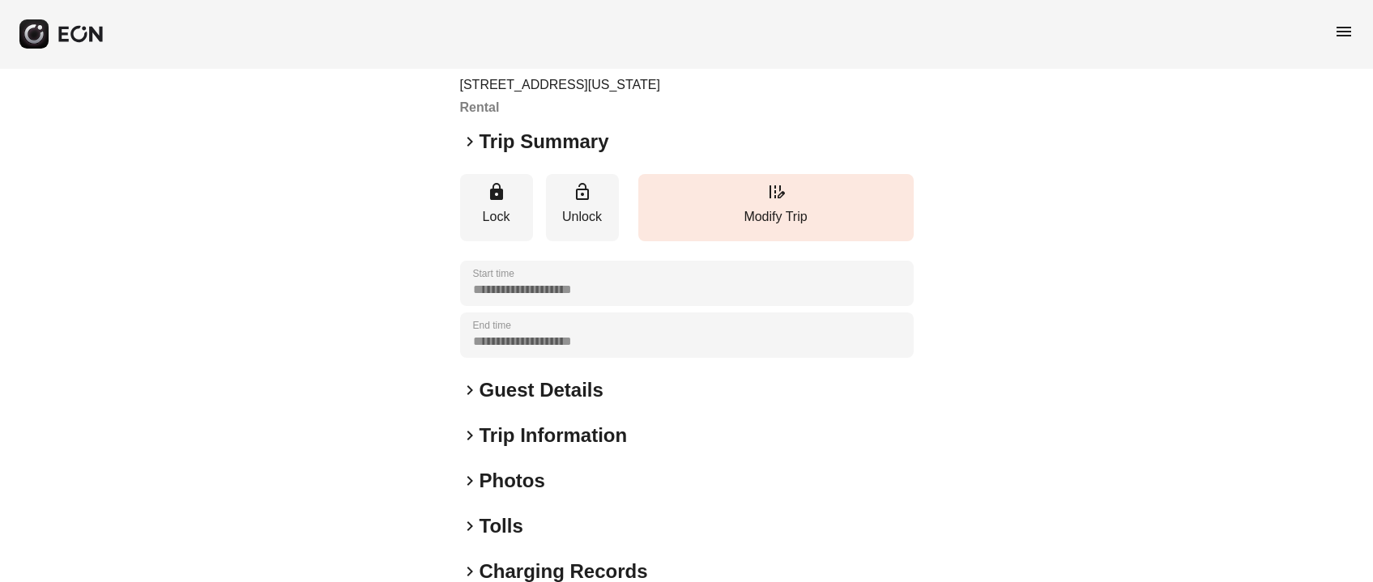
scroll to position [0, 0]
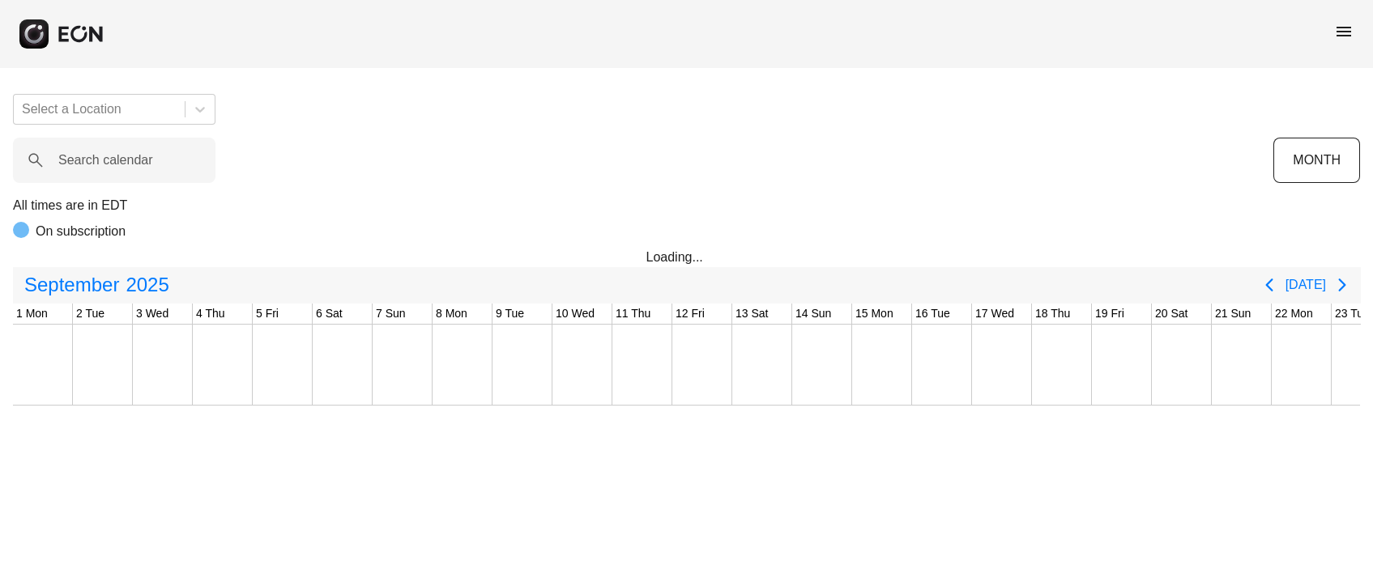
scroll to position [0, 450]
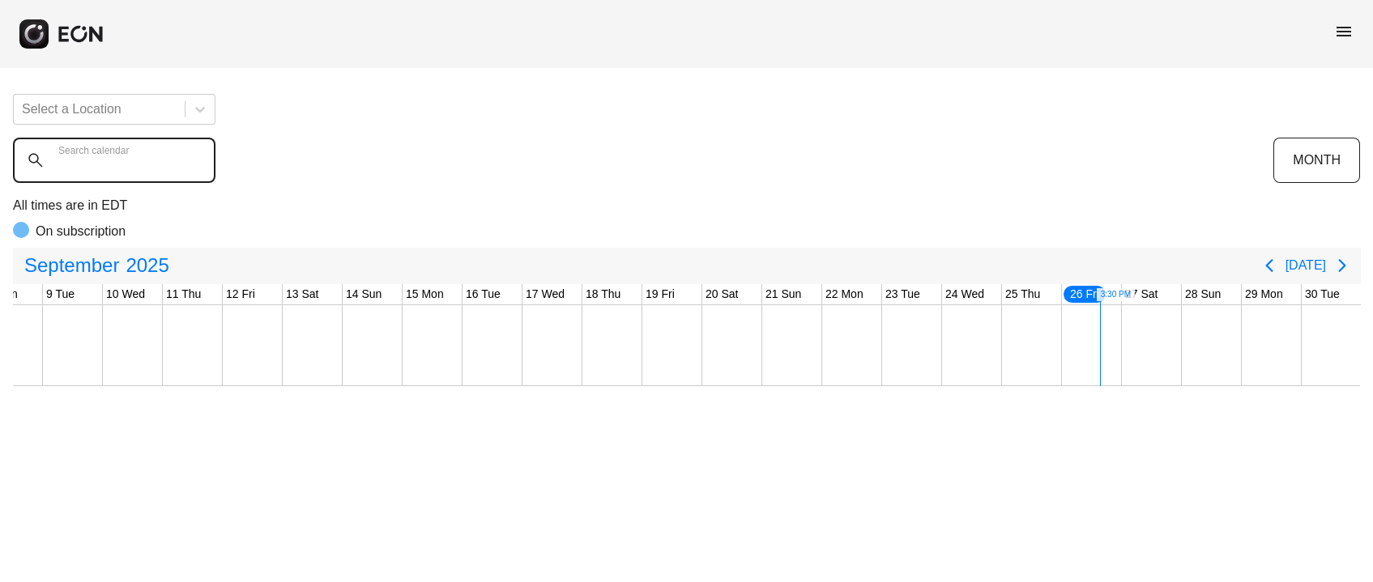
click at [96, 172] on calendar "Search calendar" at bounding box center [114, 160] width 202 height 45
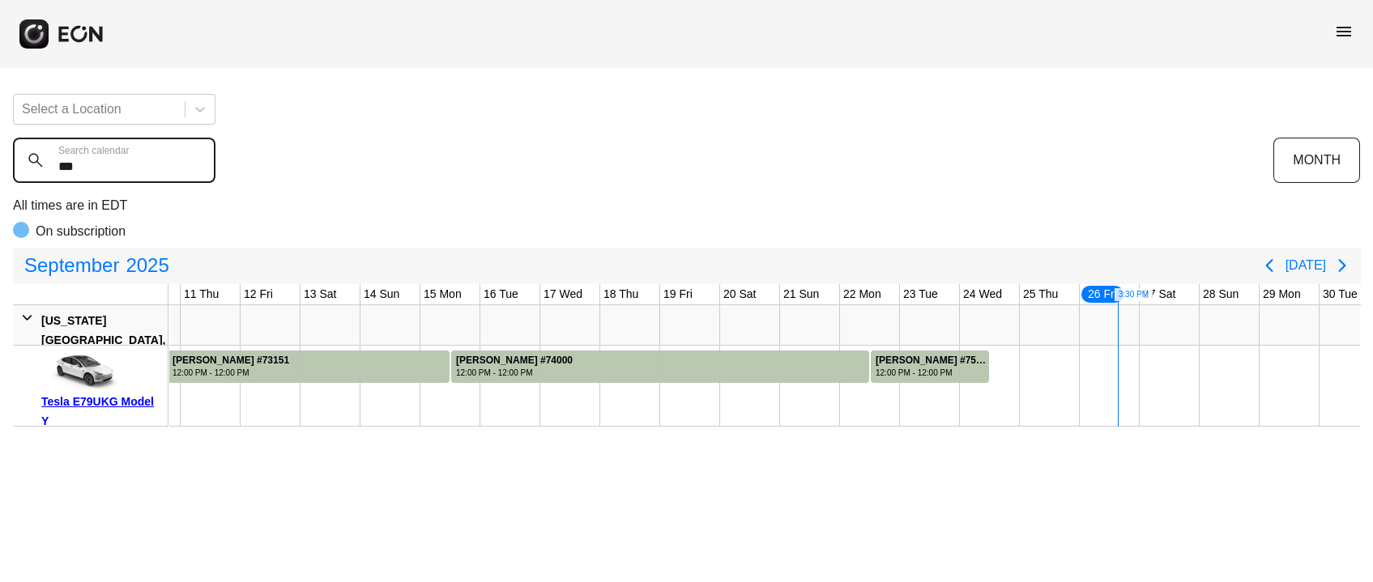
scroll to position [0, 606]
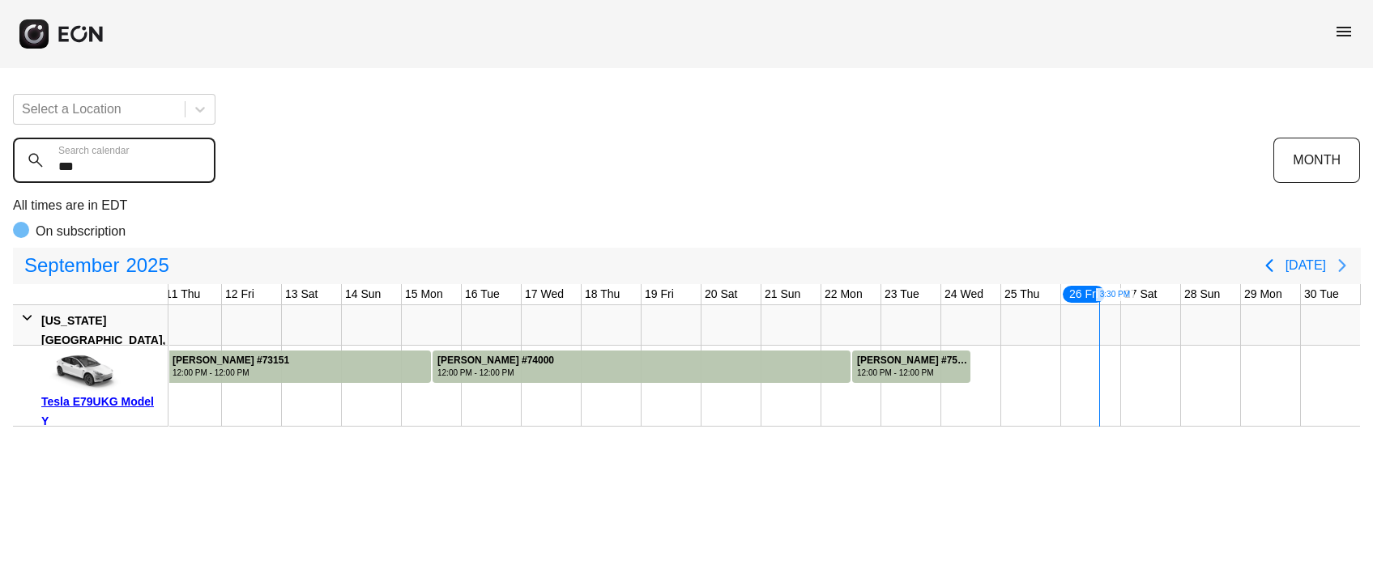
type calendar "***"
click at [1338, 272] on icon "Next page" at bounding box center [1341, 265] width 19 height 19
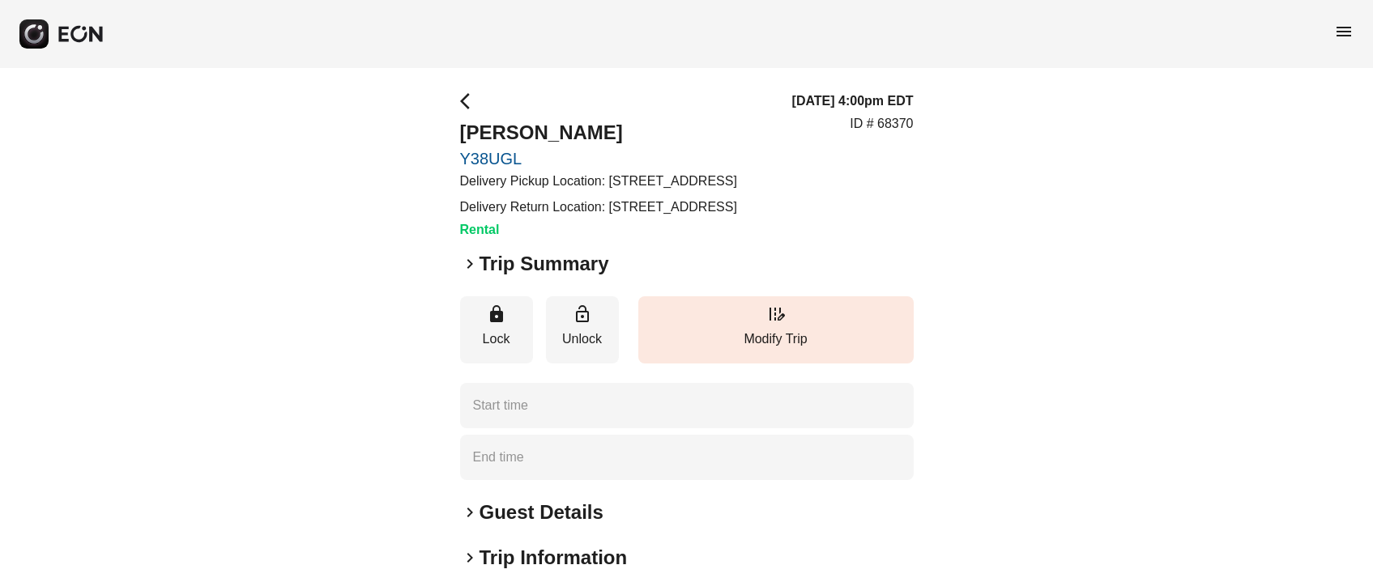
type time "**********"
click at [784, 324] on span "edit_road" at bounding box center [775, 314] width 19 height 19
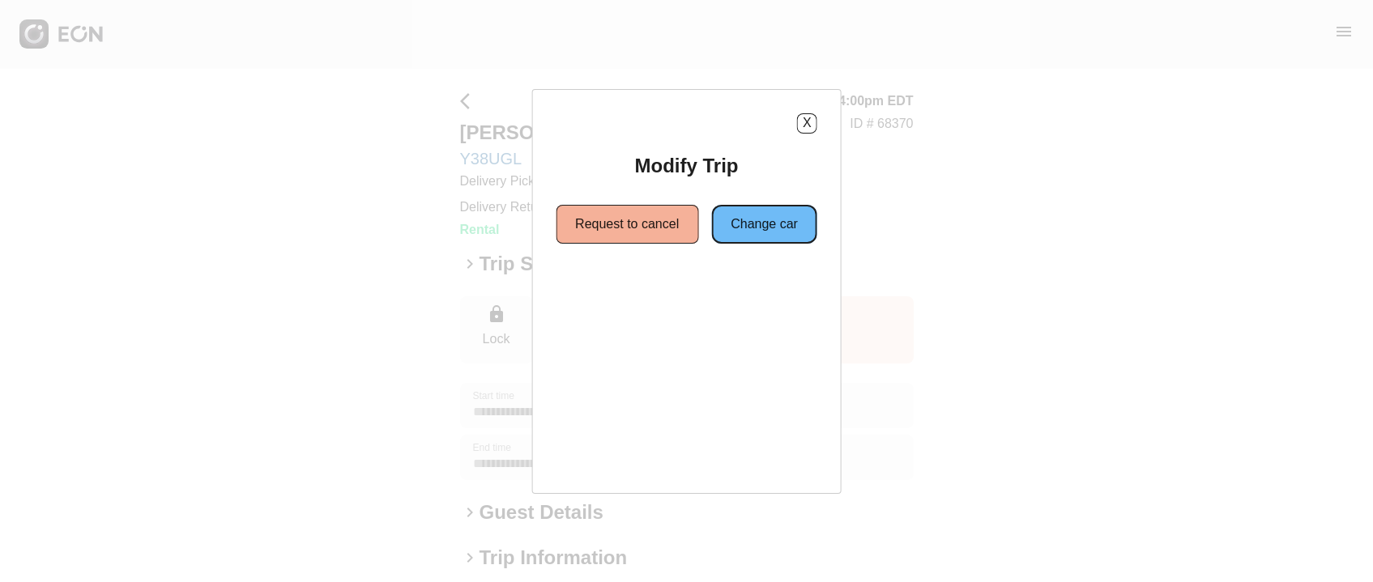
click at [792, 218] on button "Change car" at bounding box center [764, 224] width 106 height 39
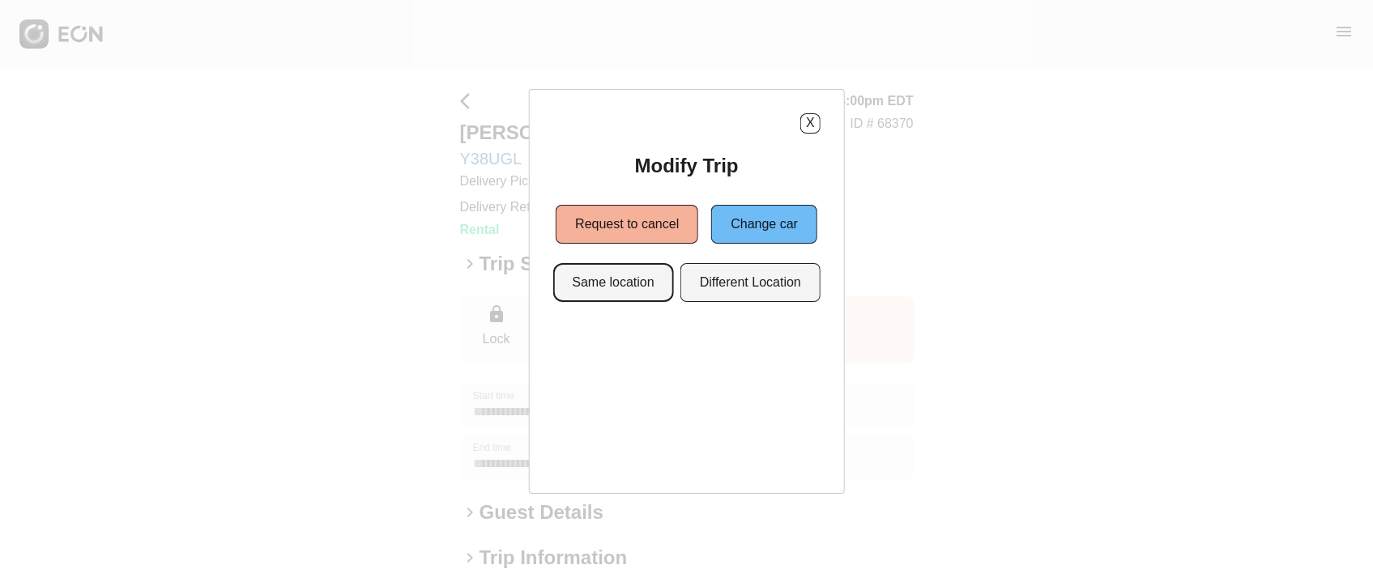
click at [630, 270] on button "Same location" at bounding box center [612, 282] width 121 height 39
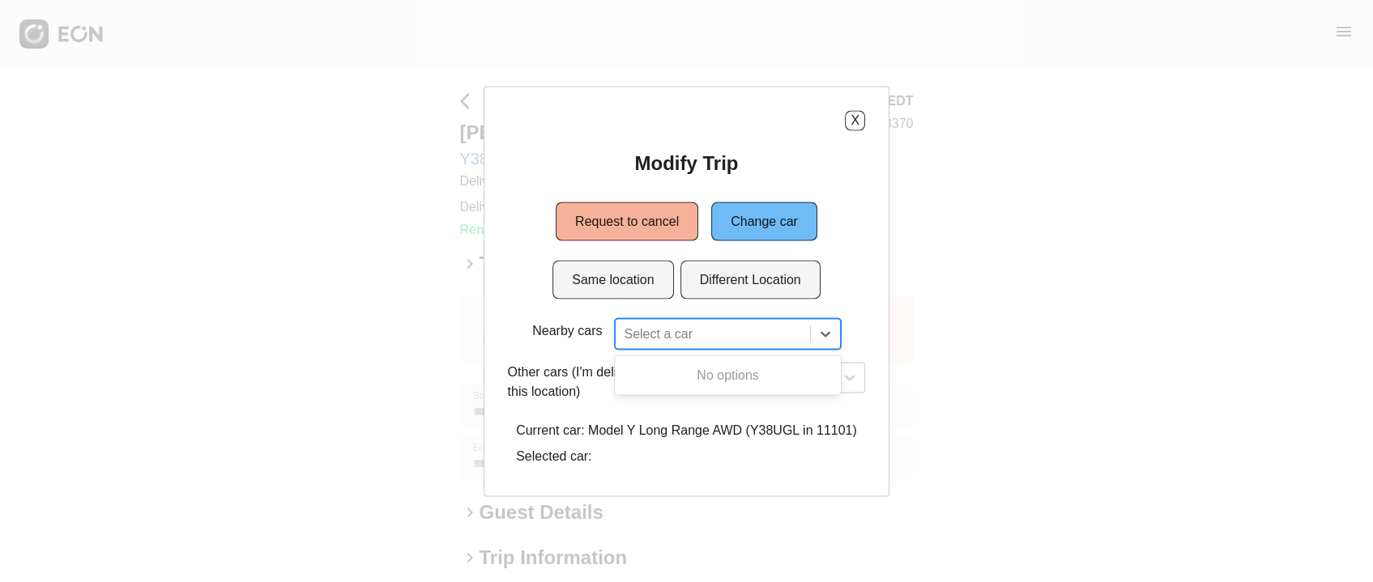
click at [659, 324] on div at bounding box center [712, 333] width 177 height 23
drag, startPoint x: 629, startPoint y: 411, endPoint x: 701, endPoint y: 384, distance: 77.2
click at [701, 384] on div "Nearby cars Select a car Other cars (I'm delivering to this location) Select a …" at bounding box center [687, 395] width 358 height 154
click at [701, 384] on div "Select a car" at bounding box center [774, 377] width 181 height 31
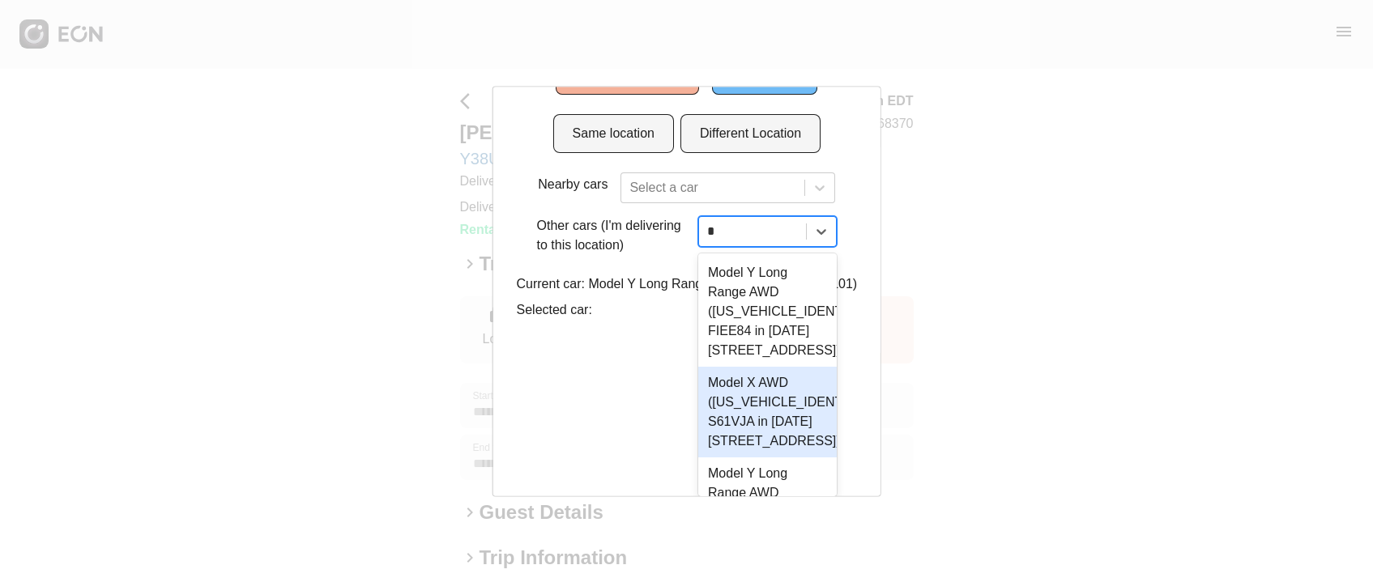
type input "**"
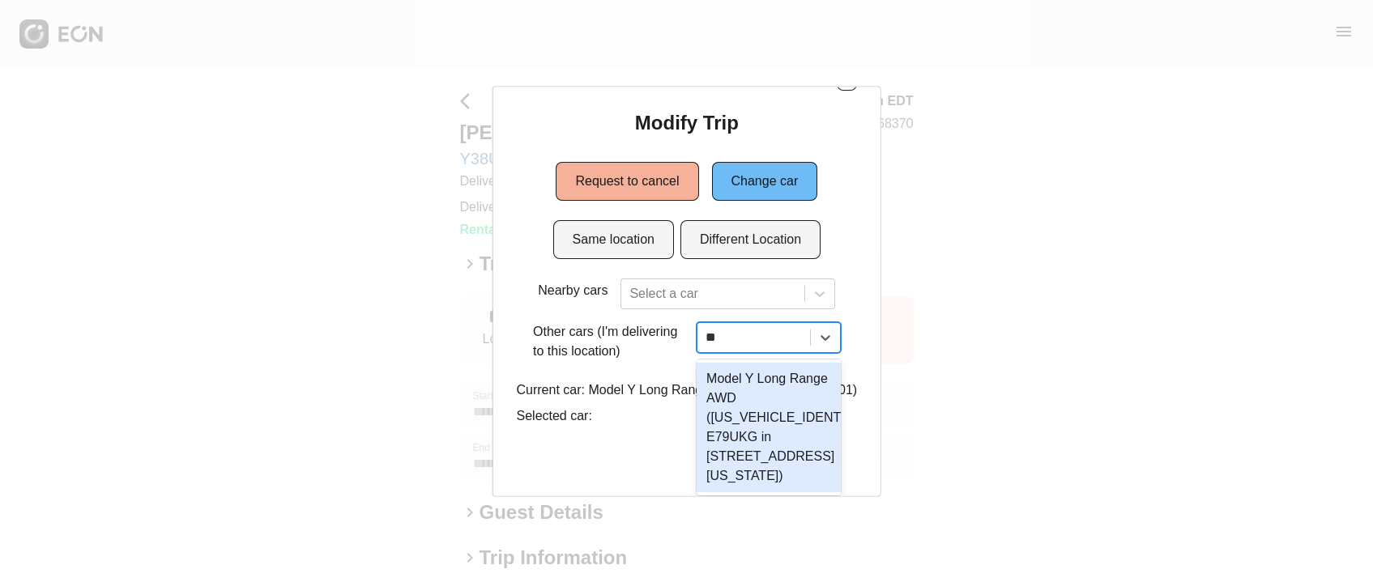
click at [701, 384] on div "Model Y Long Range AWD ([US_VEHICLE_IDENTIFICATION_NUMBER] E79UKG in [STREET_AD…" at bounding box center [769, 428] width 144 height 130
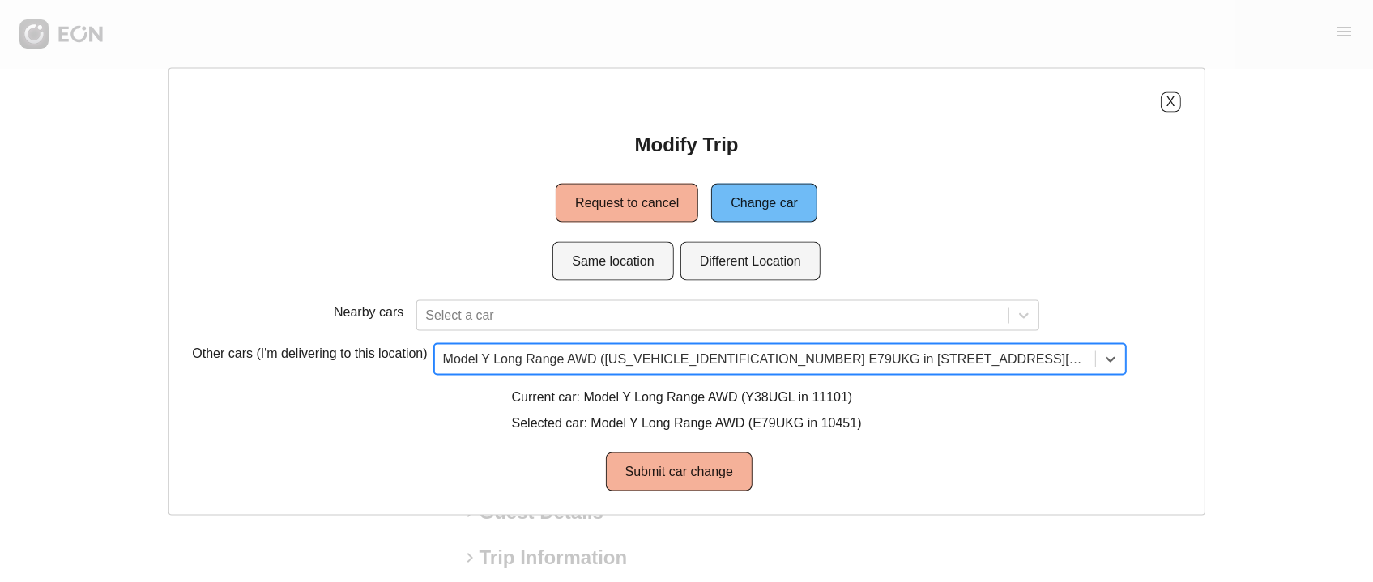
scroll to position [0, 0]
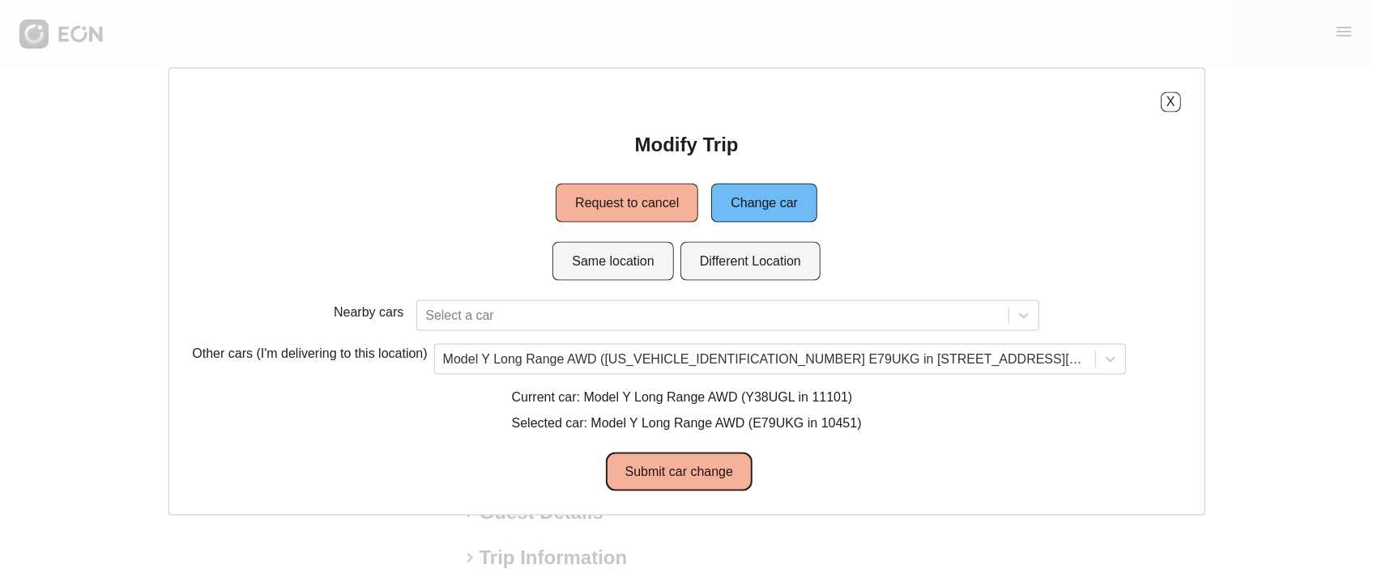
click at [650, 464] on button "Submit car change" at bounding box center [678, 471] width 147 height 39
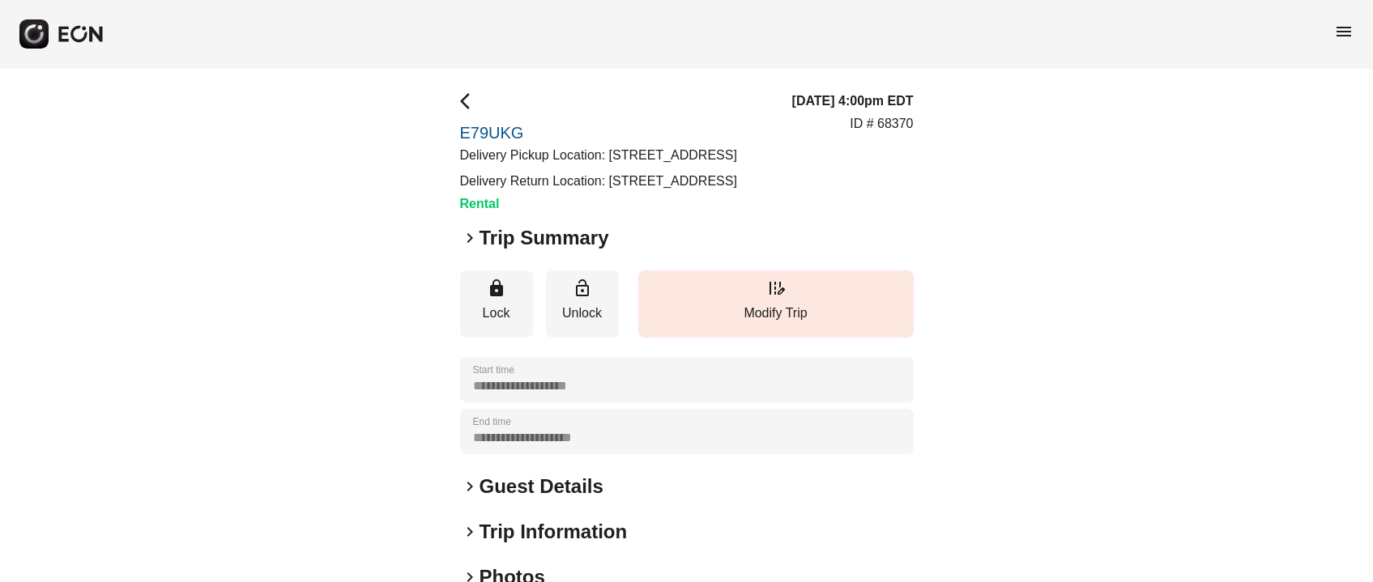
drag, startPoint x: 606, startPoint y: 151, endPoint x: 704, endPoint y: 171, distance: 99.9
click at [704, 165] on p "Delivery Pickup Location: [STREET_ADDRESS]" at bounding box center [598, 155] width 277 height 19
copy p "[STREET_ADDRESS]"
click at [546, 500] on h2 "Guest Details" at bounding box center [542, 487] width 124 height 26
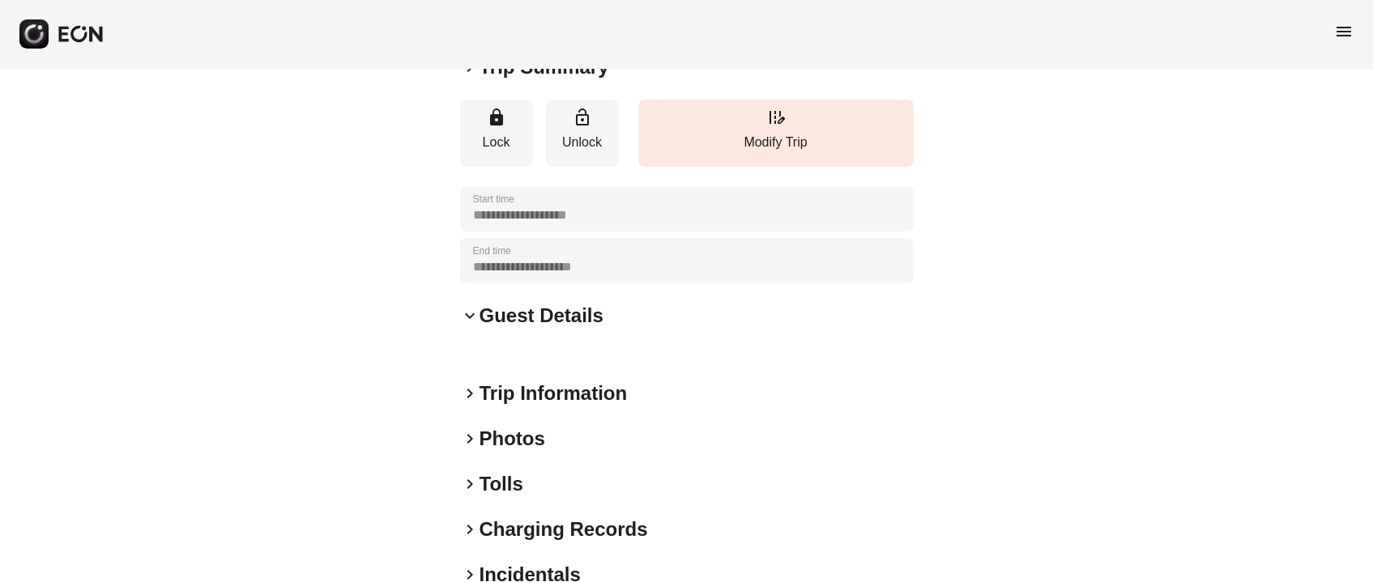
scroll to position [172, 0]
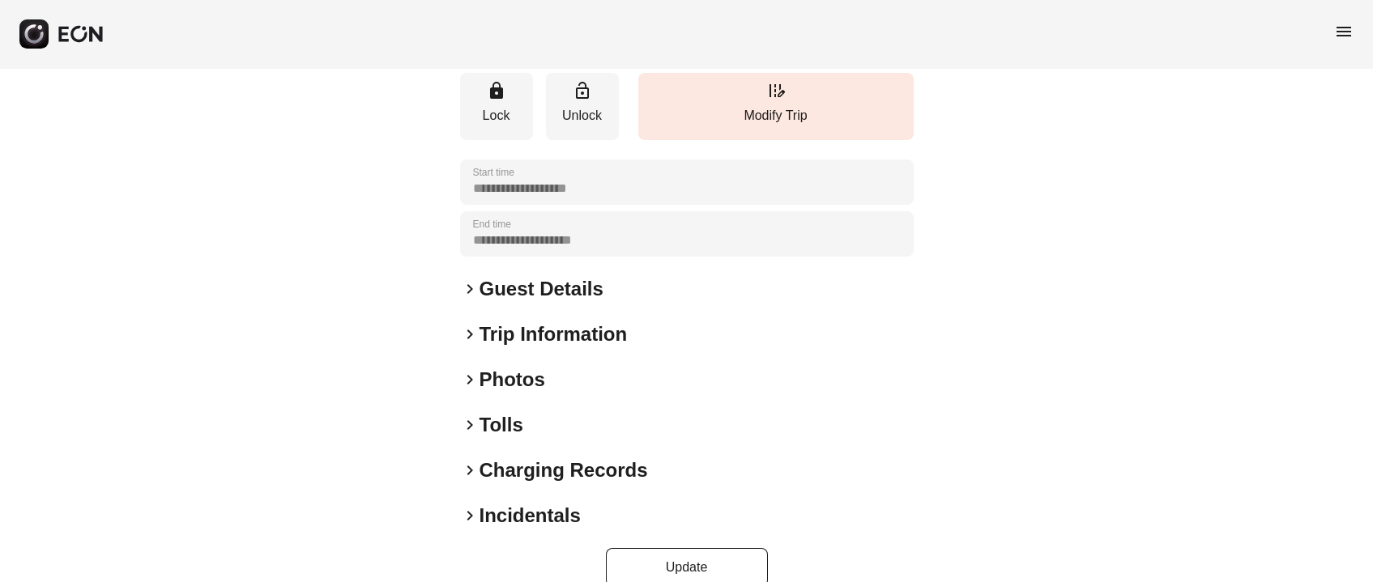
scroll to position [225, 0]
click at [577, 300] on h2 "Guest Details" at bounding box center [542, 288] width 124 height 26
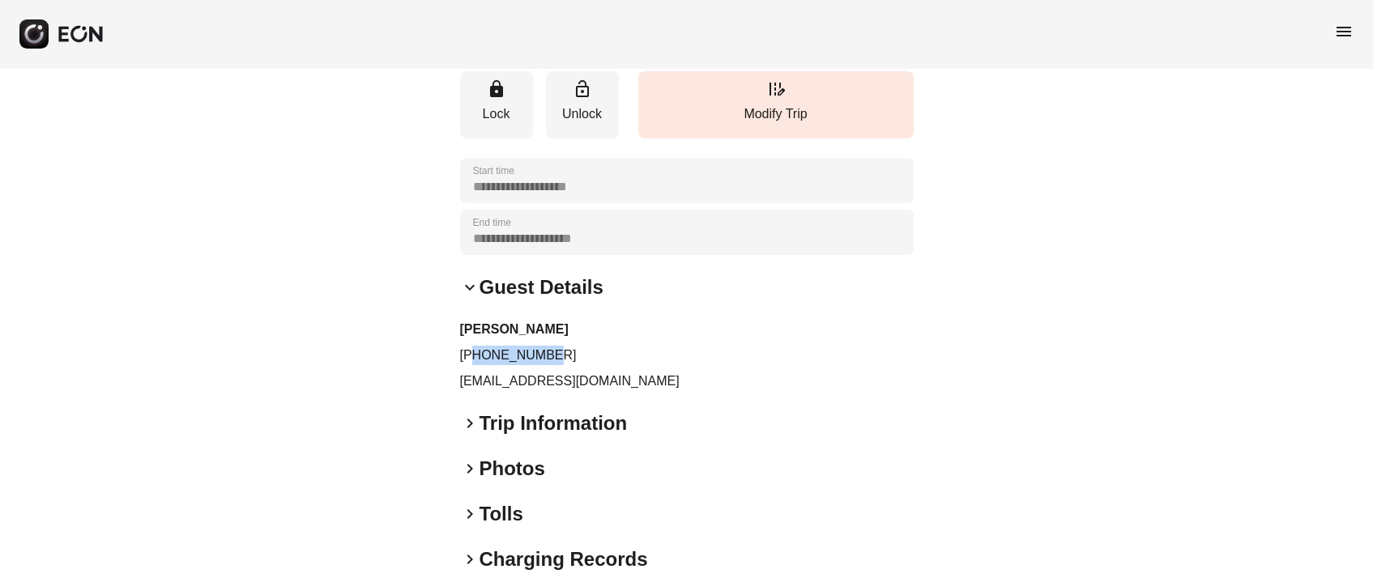
drag, startPoint x: 475, startPoint y: 390, endPoint x: 557, endPoint y: 396, distance: 82.0
click at [557, 365] on p "[PHONE_NUMBER]" at bounding box center [687, 355] width 454 height 19
copy p "6177634607"
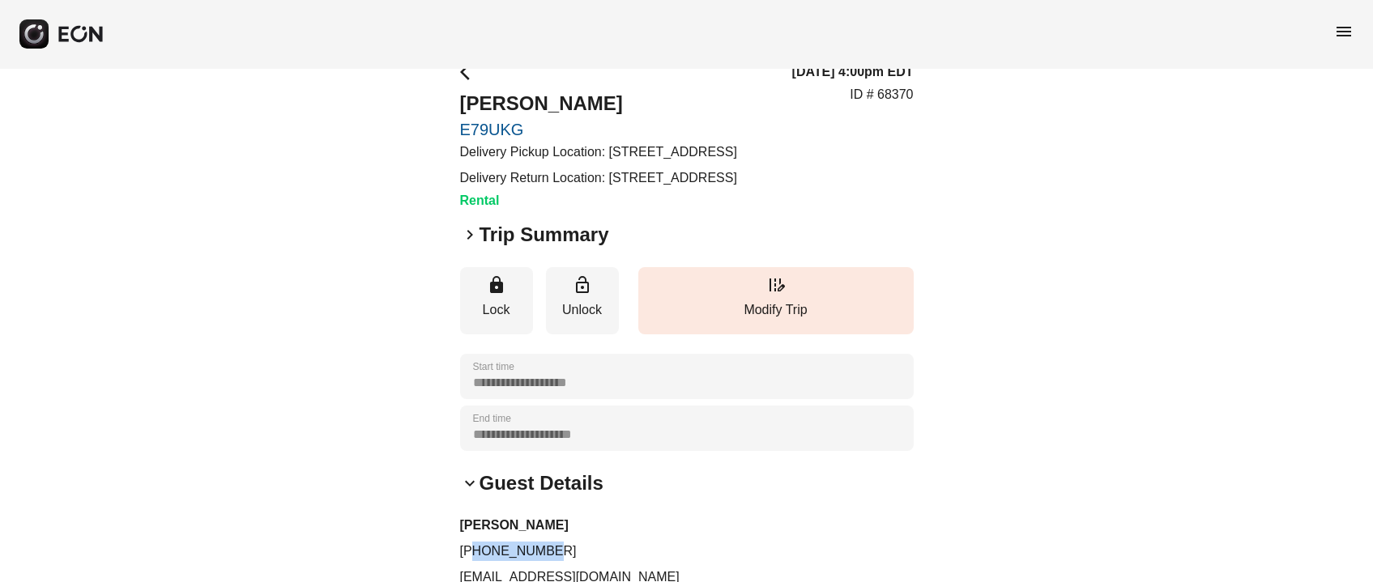
scroll to position [0, 0]
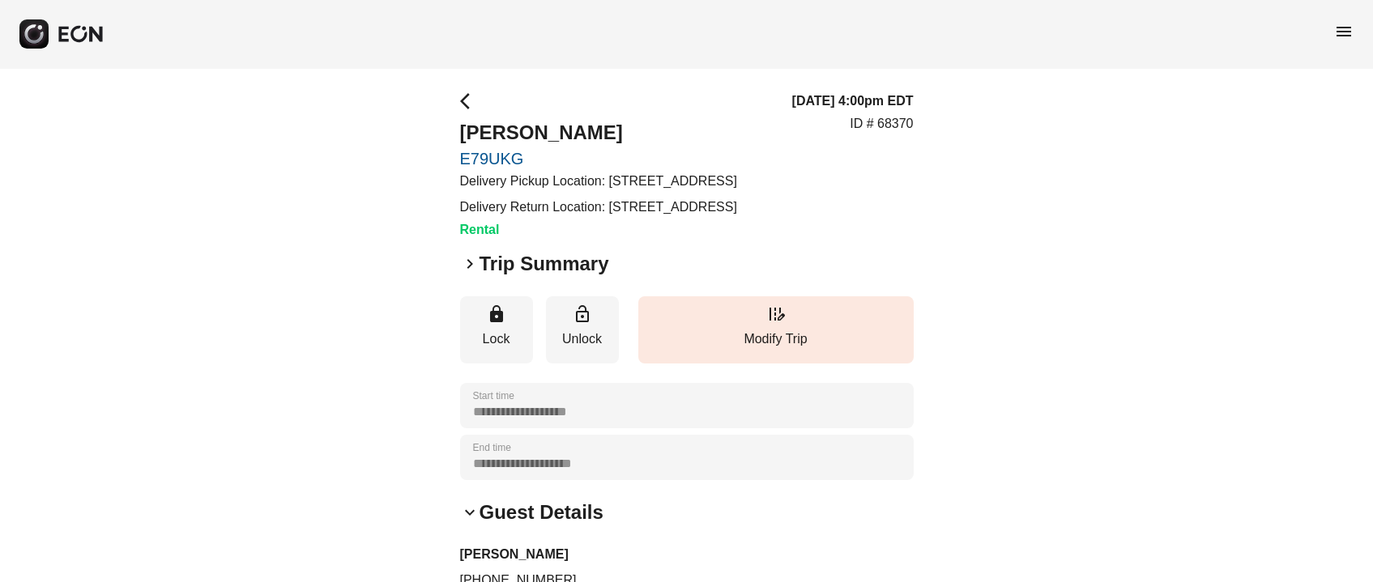
click at [897, 134] on p "ID # 68370" at bounding box center [881, 123] width 63 height 19
copy p "68370"
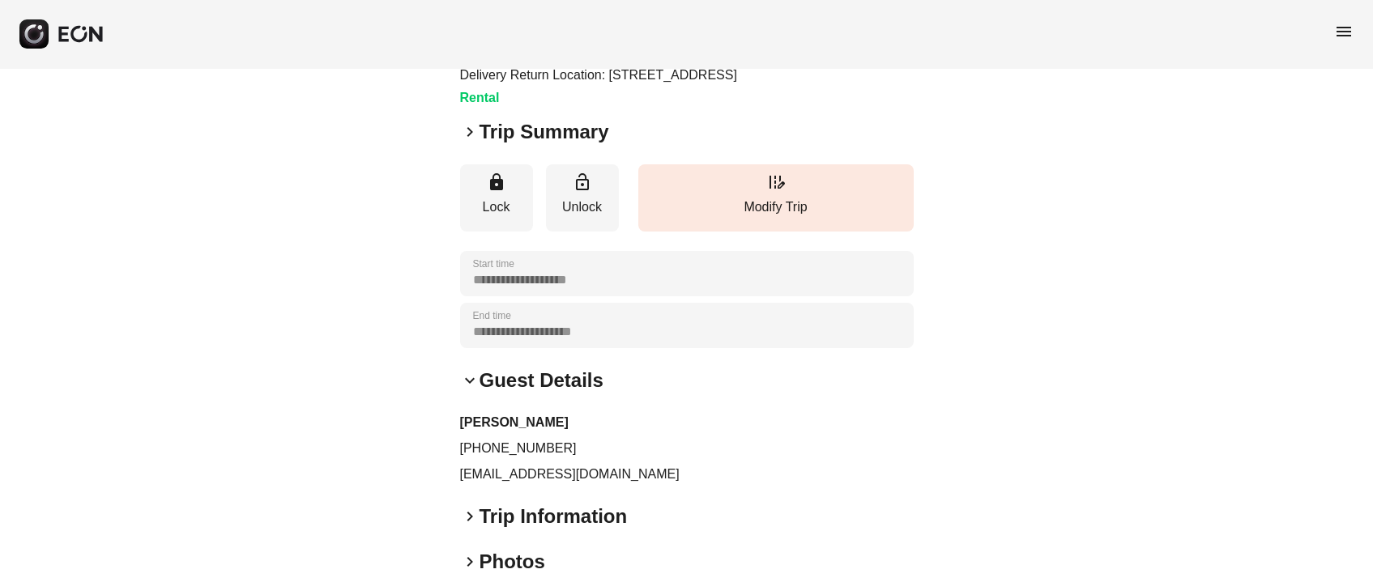
click at [497, 484] on p "[EMAIL_ADDRESS][DOMAIN_NAME]" at bounding box center [687, 474] width 454 height 19
copy div "[PERSON_NAME][EMAIL_ADDRESS][DOMAIN_NAME] keyboard_arrow_right"
